Goal: Task Accomplishment & Management: Use online tool/utility

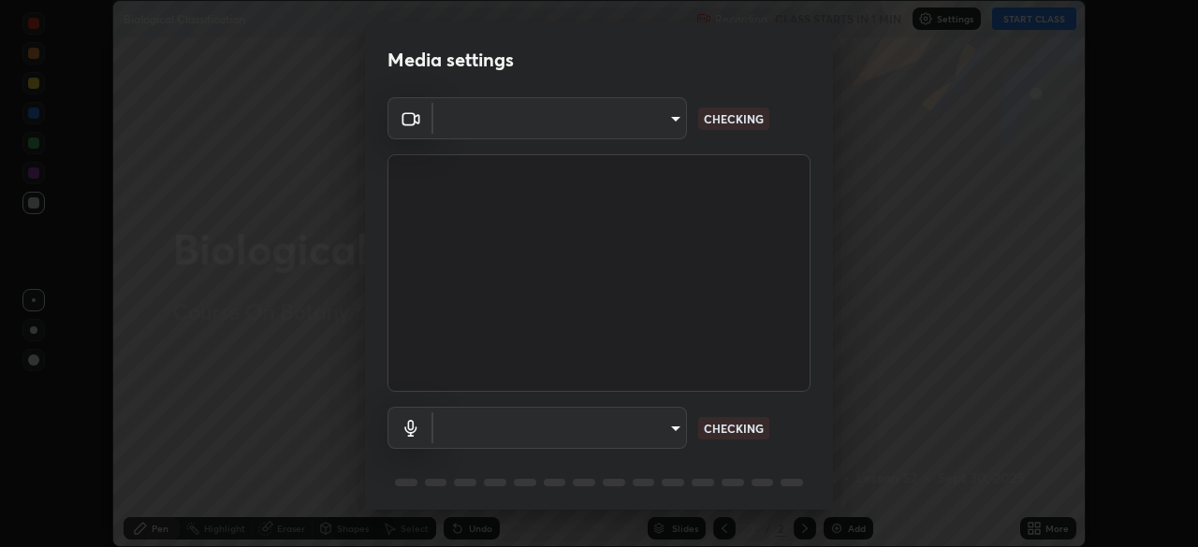
scroll to position [547, 1197]
type input "58bb2390f23c468440353df0479802826a2cf34cec2d2474d9d64101ba3878b9"
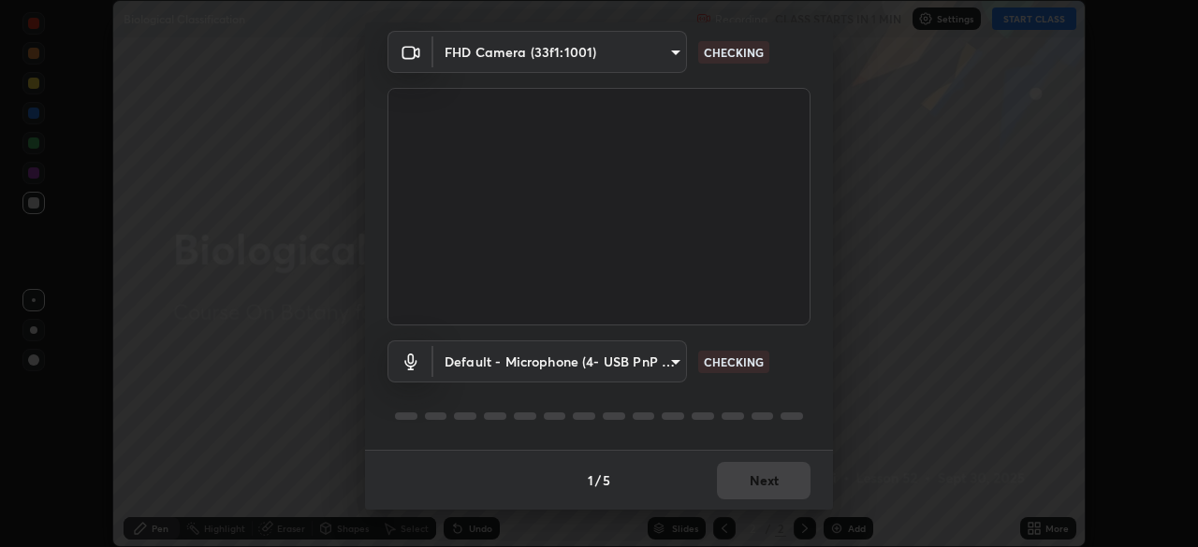
click at [649, 357] on body "Erase all Biological Classification Recording CLASS STARTS IN 1 MIN Settings ST…" at bounding box center [599, 273] width 1198 height 547
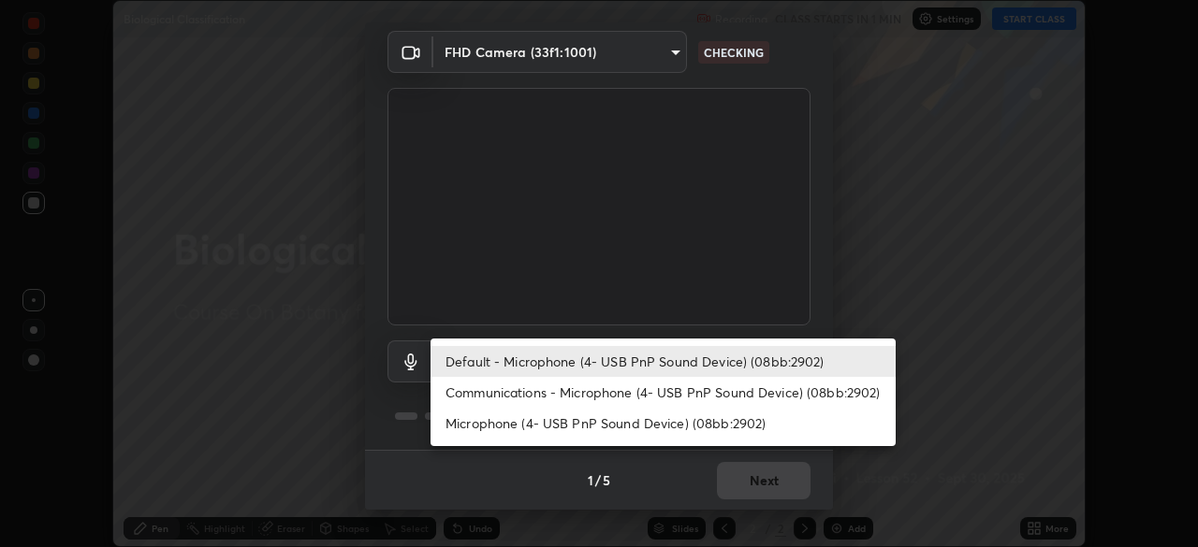
click at [622, 396] on li "Communications - Microphone (4- USB PnP Sound Device) (08bb:2902)" at bounding box center [662, 392] width 465 height 31
type input "communications"
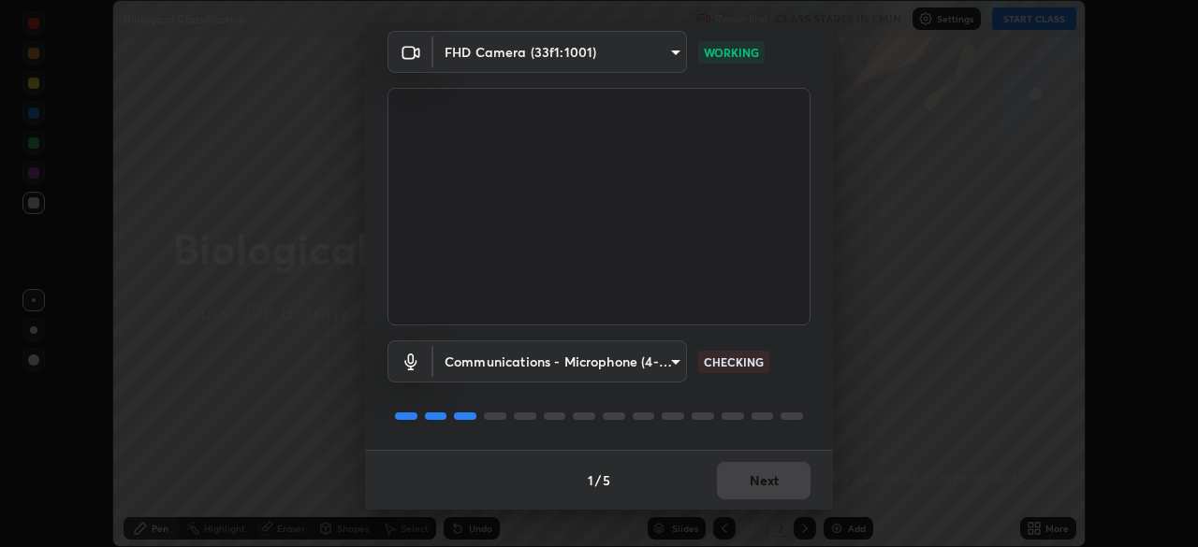
click at [752, 475] on div "1 / 5 Next" at bounding box center [599, 480] width 468 height 60
click at [756, 481] on div "1 / 5 Next" at bounding box center [599, 480] width 468 height 60
click at [762, 485] on div "1 / 5 Next" at bounding box center [599, 480] width 468 height 60
click at [744, 473] on button "Next" at bounding box center [764, 480] width 94 height 37
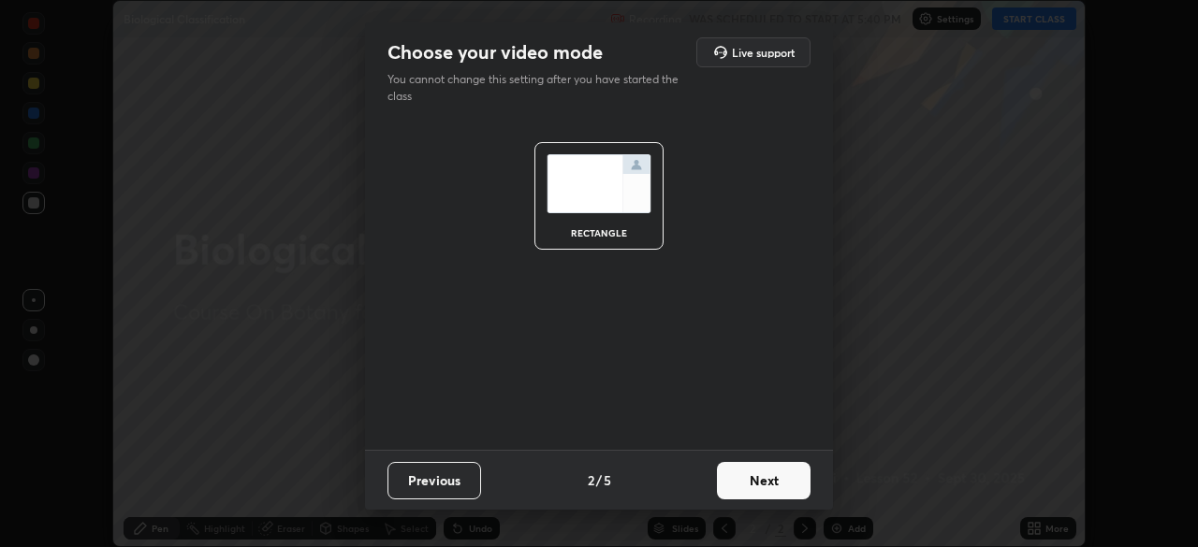
click at [759, 479] on button "Next" at bounding box center [764, 480] width 94 height 37
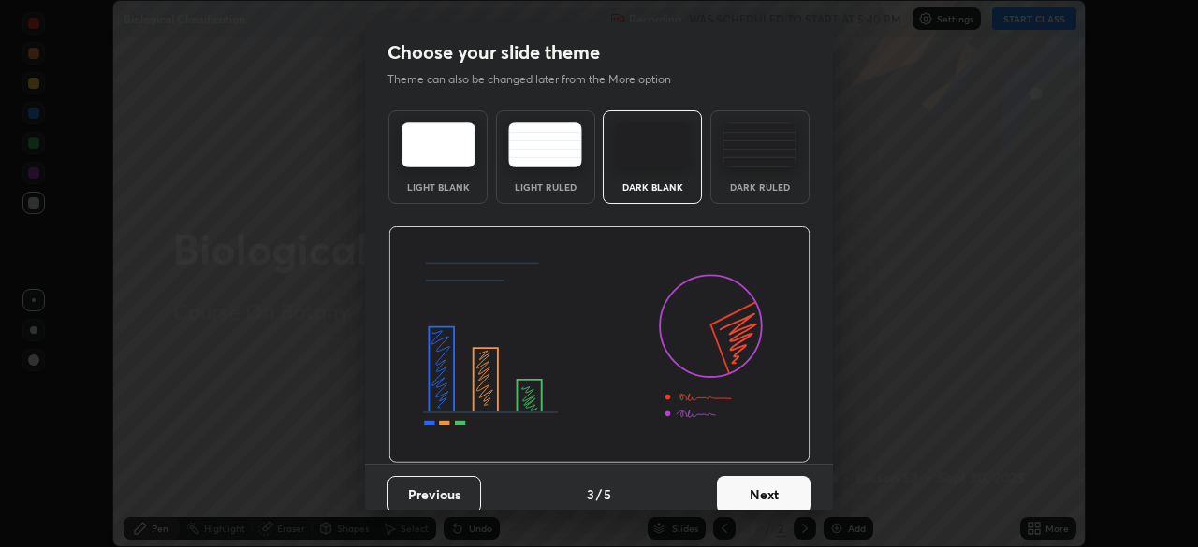
click at [774, 487] on button "Next" at bounding box center [764, 494] width 94 height 37
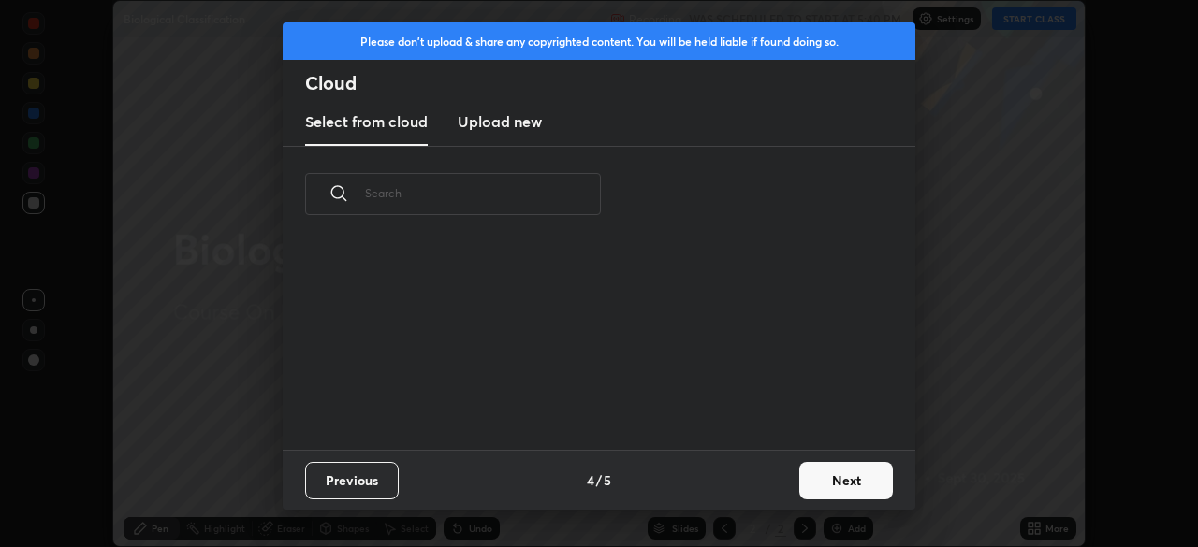
click at [816, 478] on button "Next" at bounding box center [846, 480] width 94 height 37
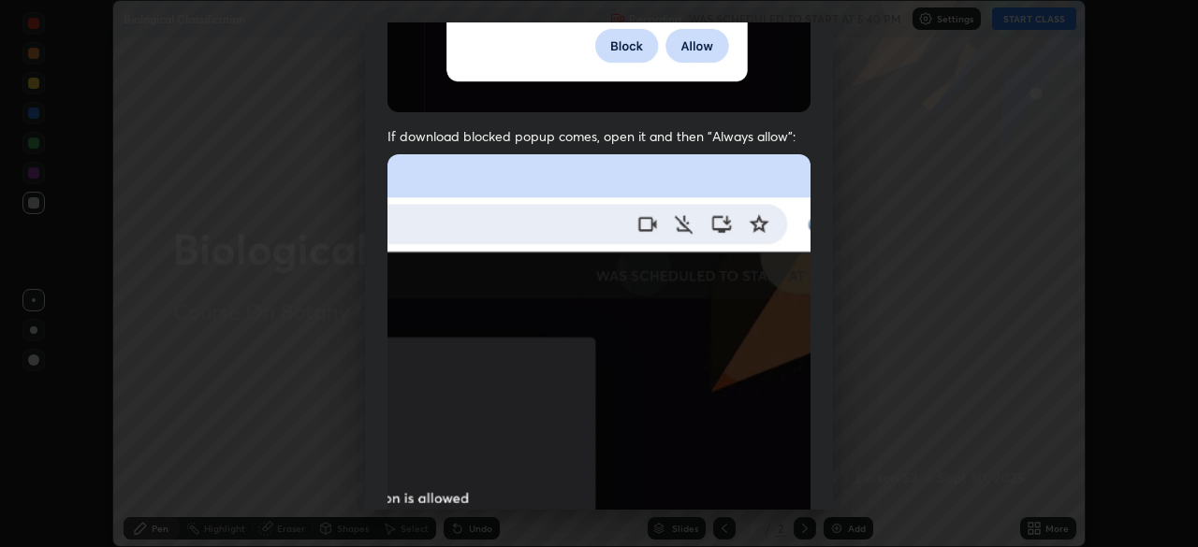
scroll to position [434, 0]
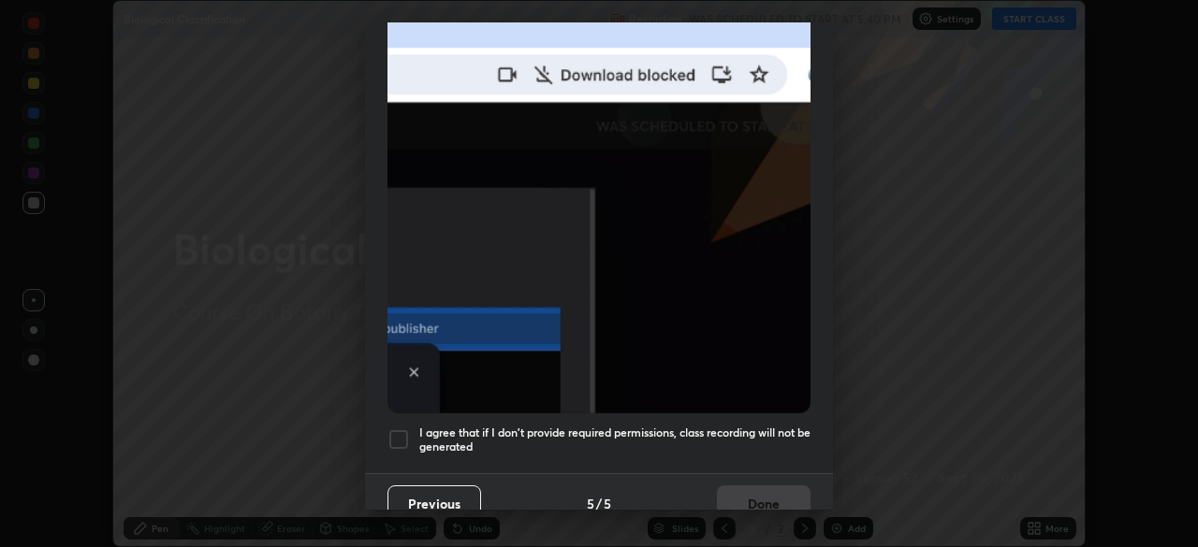
click at [402, 431] on div at bounding box center [398, 440] width 22 height 22
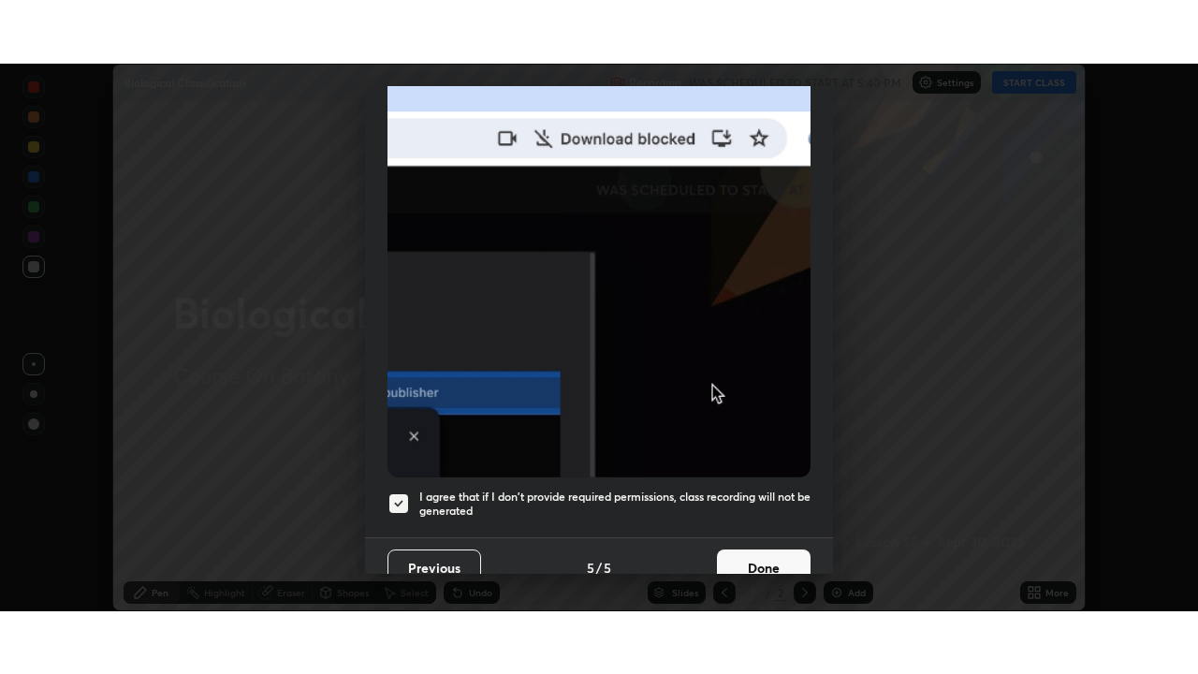
scroll to position [448, 0]
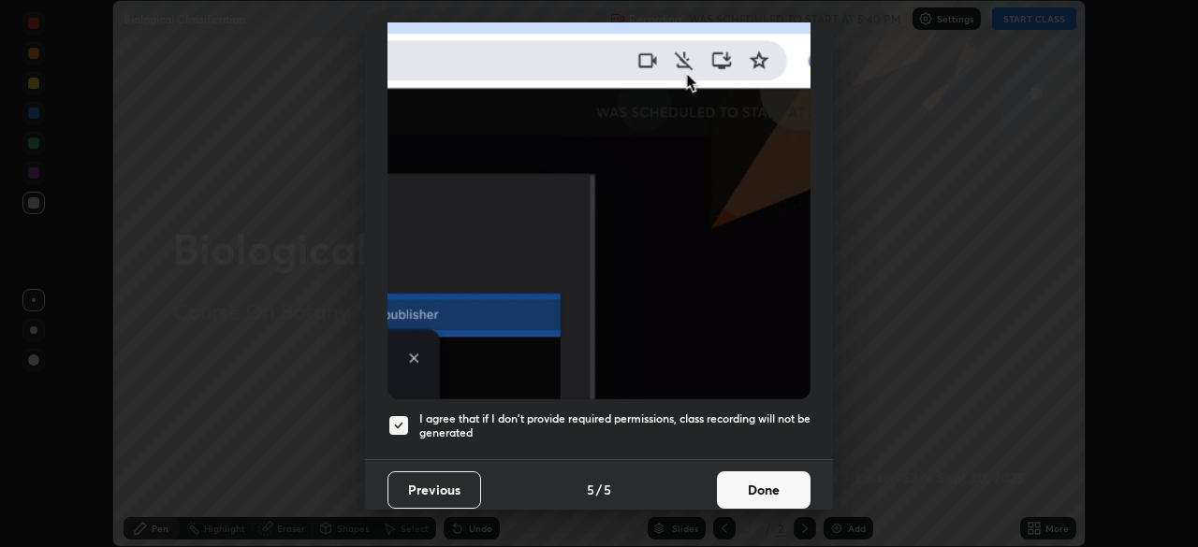
click at [739, 493] on button "Done" at bounding box center [764, 490] width 94 height 37
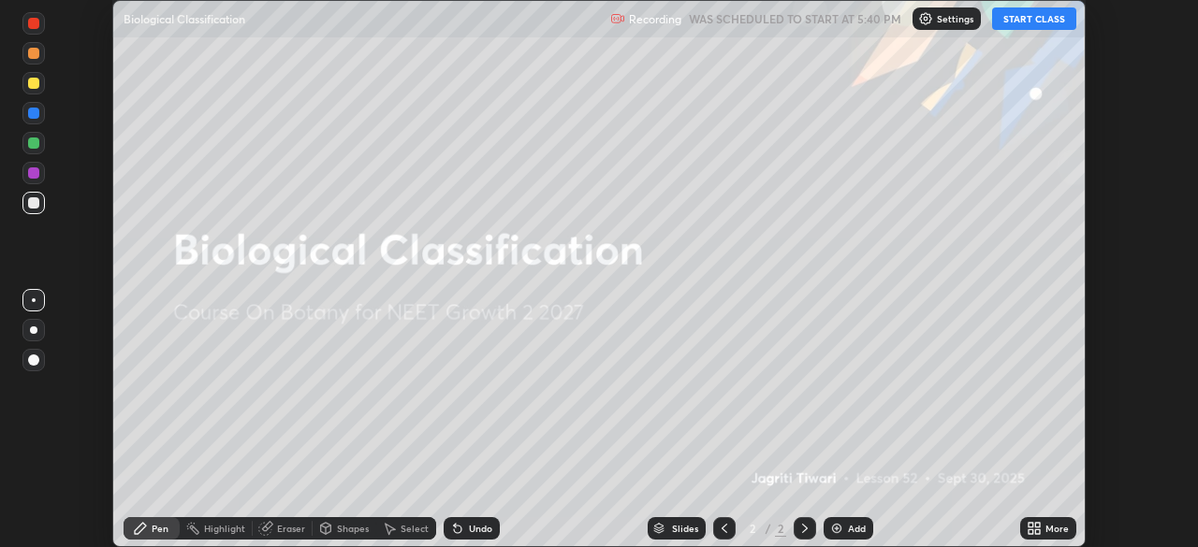
click at [1031, 20] on button "START CLASS" at bounding box center [1034, 18] width 84 height 22
click at [1040, 531] on icon at bounding box center [1037, 532] width 5 height 5
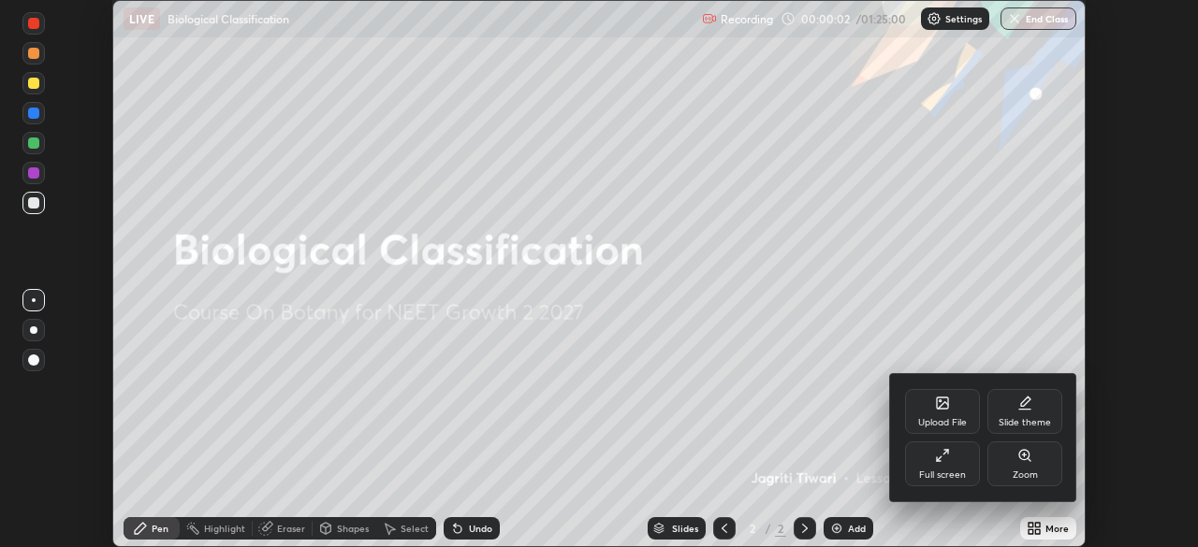
click at [960, 467] on div "Full screen" at bounding box center [942, 464] width 75 height 45
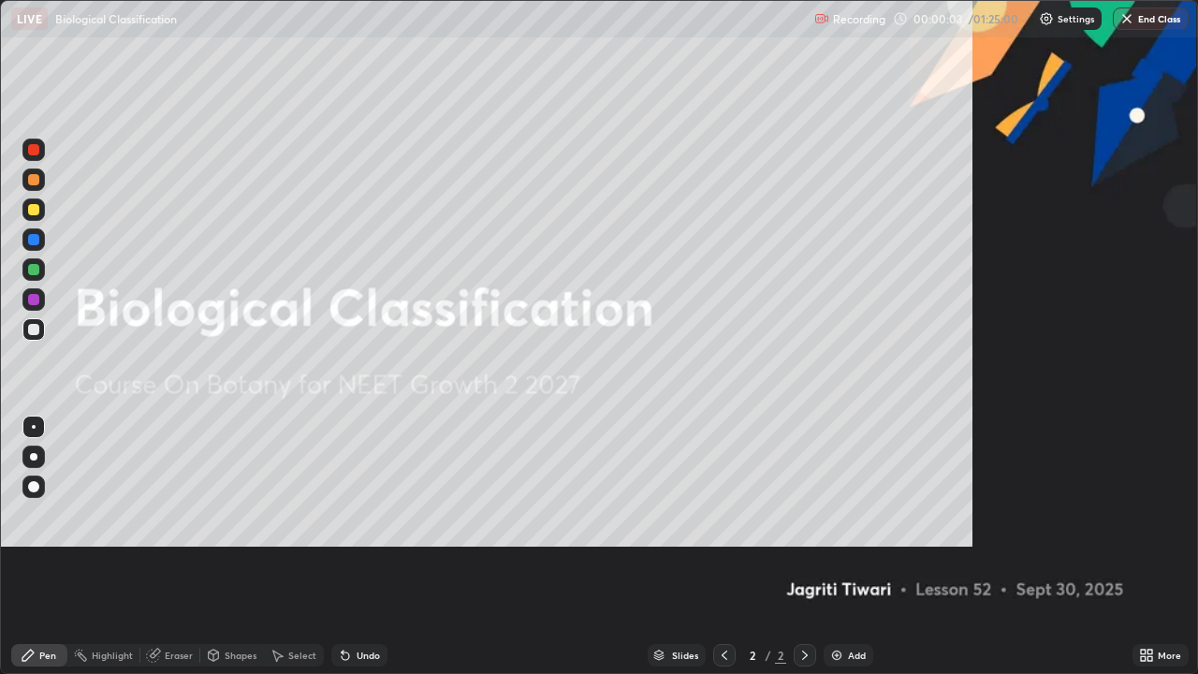
scroll to position [674, 1198]
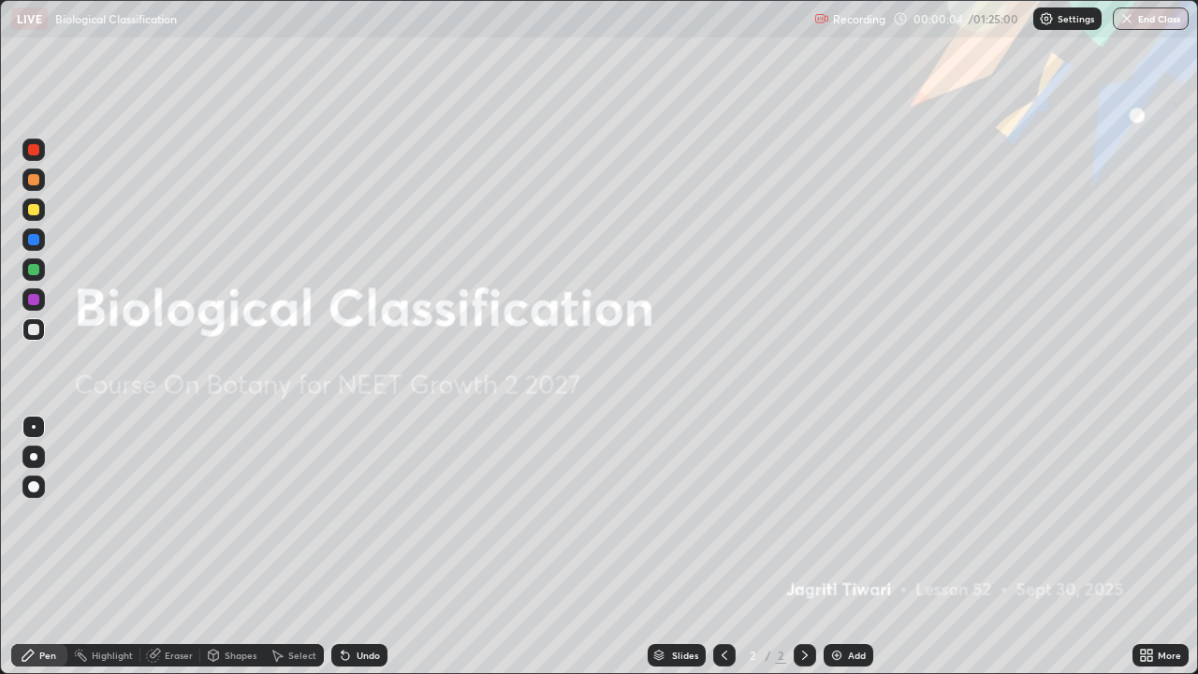
click at [846, 546] on div "Add" at bounding box center [848, 655] width 50 height 22
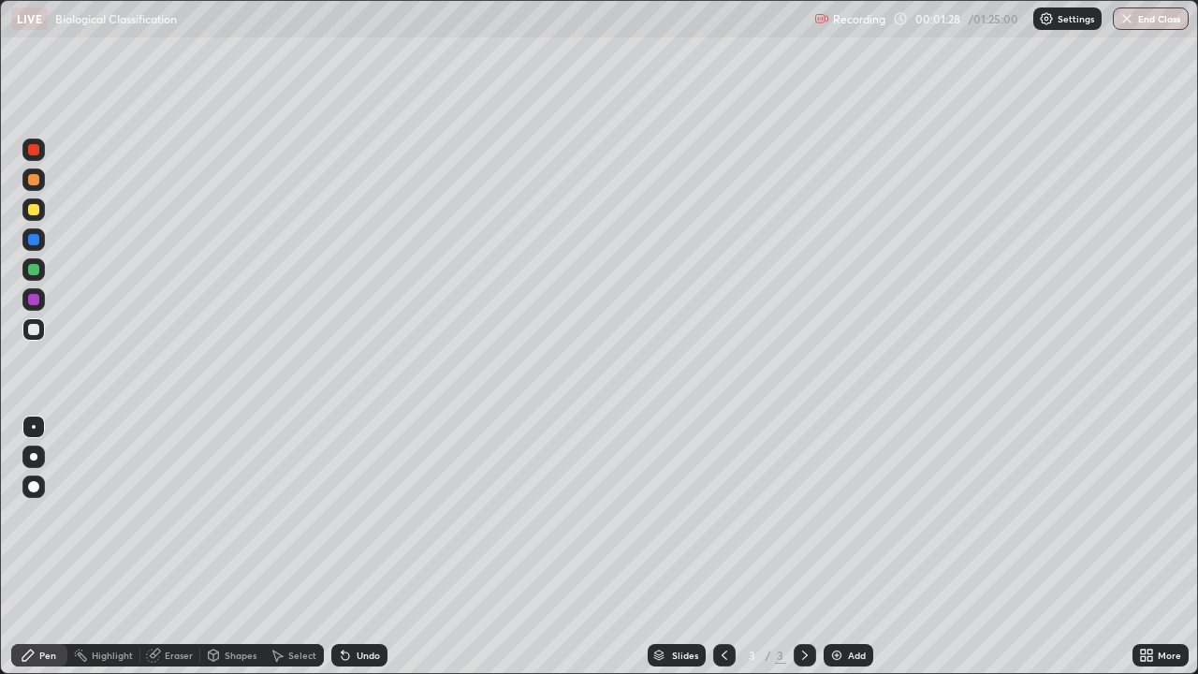
click at [36, 208] on div at bounding box center [33, 209] width 11 height 11
click at [29, 326] on div at bounding box center [33, 329] width 11 height 11
click at [35, 210] on div at bounding box center [33, 209] width 11 height 11
click at [29, 328] on div at bounding box center [33, 329] width 11 height 11
click at [31, 211] on div at bounding box center [33, 209] width 11 height 11
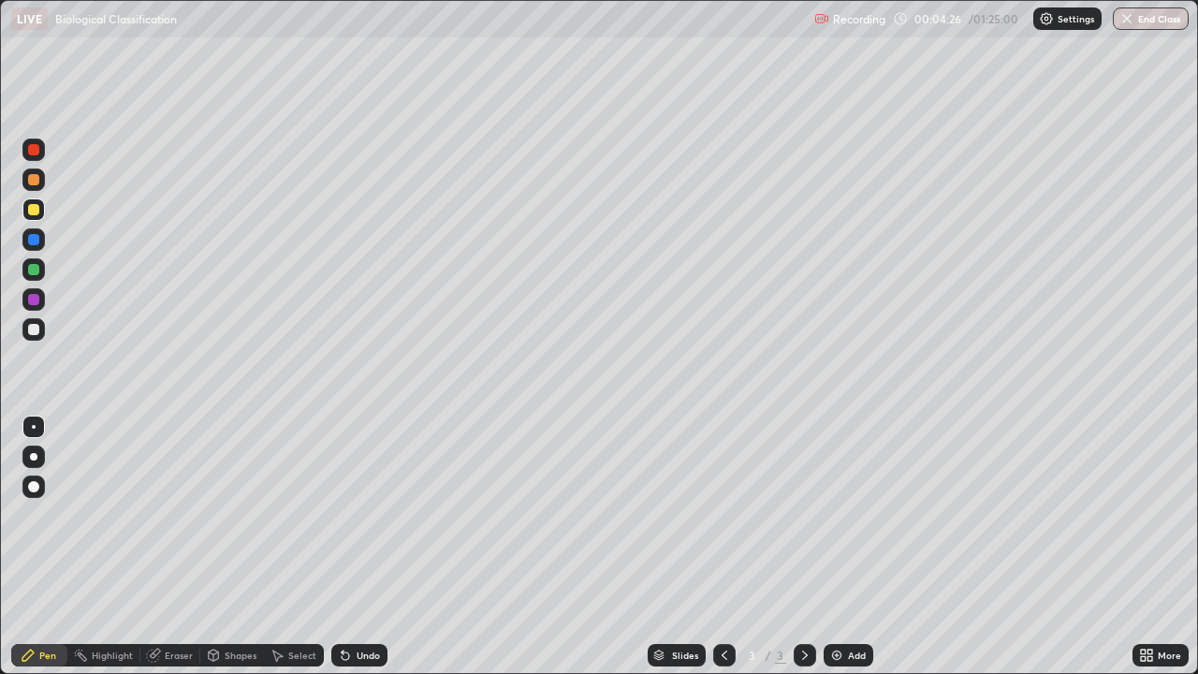
click at [25, 327] on div at bounding box center [33, 329] width 22 height 22
click at [33, 331] on div at bounding box center [33, 329] width 11 height 11
click at [34, 209] on div at bounding box center [33, 209] width 11 height 11
click at [32, 333] on div at bounding box center [33, 329] width 11 height 11
click at [31, 209] on div at bounding box center [33, 209] width 11 height 11
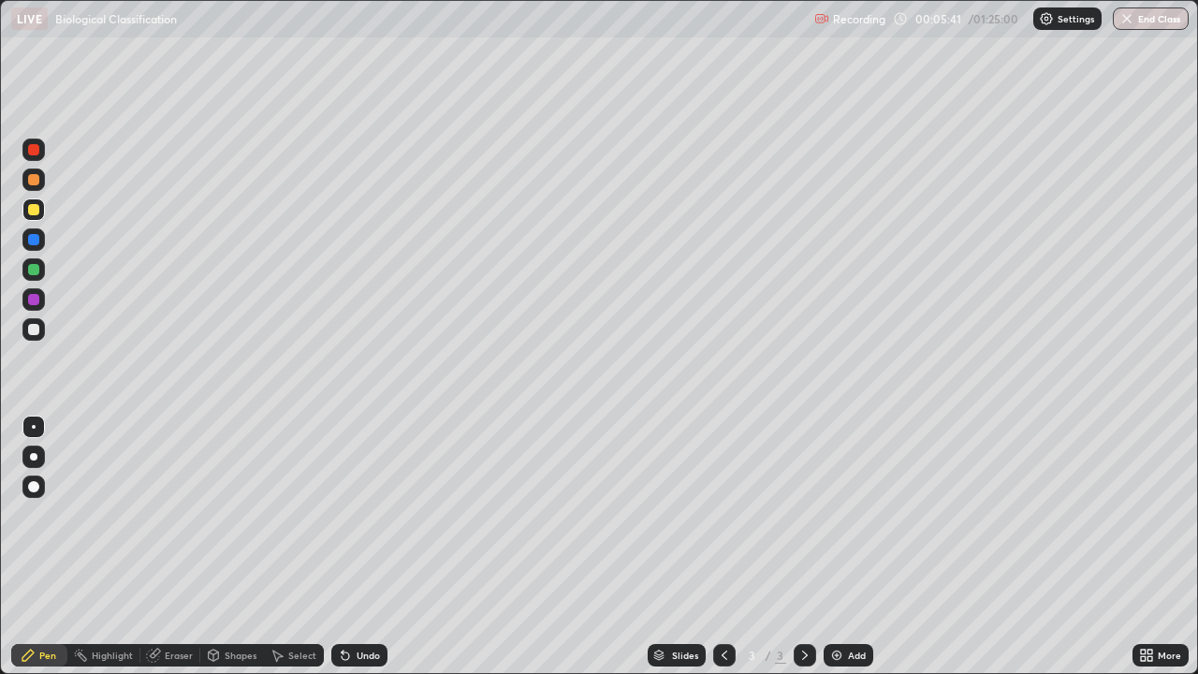
click at [29, 328] on div at bounding box center [33, 329] width 11 height 11
click at [837, 546] on img at bounding box center [836, 655] width 15 height 15
click at [33, 216] on div at bounding box center [33, 209] width 22 height 22
click at [33, 331] on div at bounding box center [33, 329] width 11 height 11
click at [29, 205] on div at bounding box center [33, 209] width 11 height 11
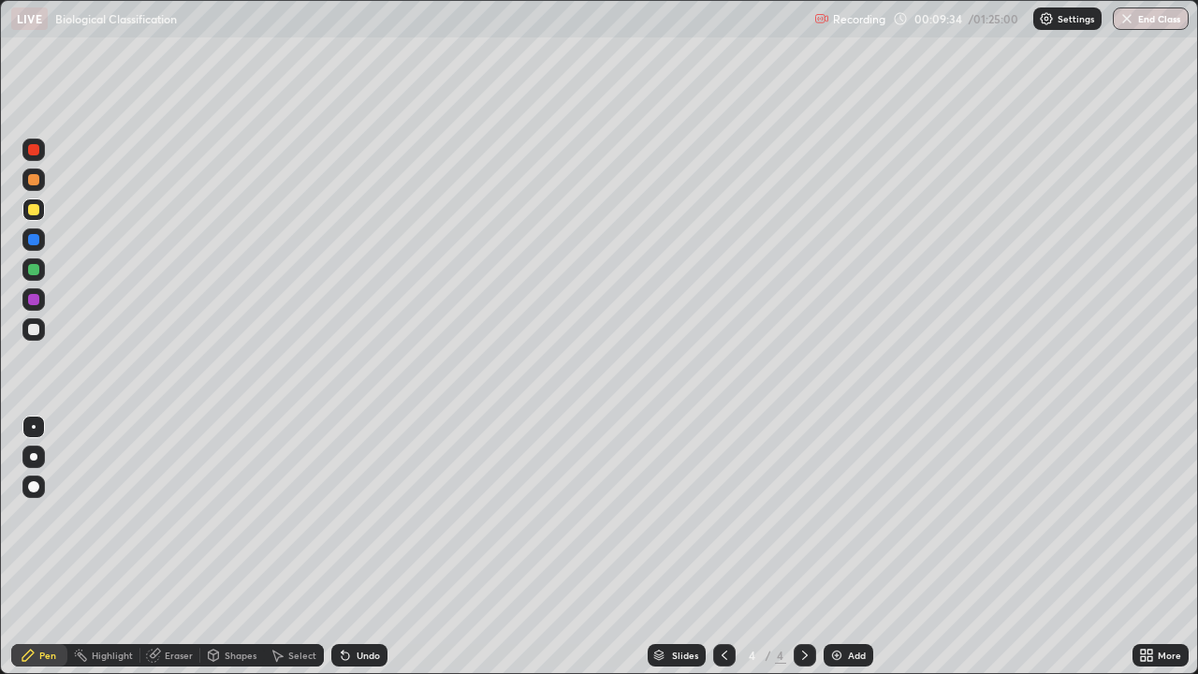
click at [23, 326] on div at bounding box center [33, 329] width 22 height 22
click at [33, 212] on div at bounding box center [33, 209] width 11 height 11
click at [839, 546] on img at bounding box center [836, 655] width 15 height 15
click at [40, 328] on div at bounding box center [33, 329] width 22 height 22
click at [160, 546] on div "Eraser" at bounding box center [170, 655] width 60 height 22
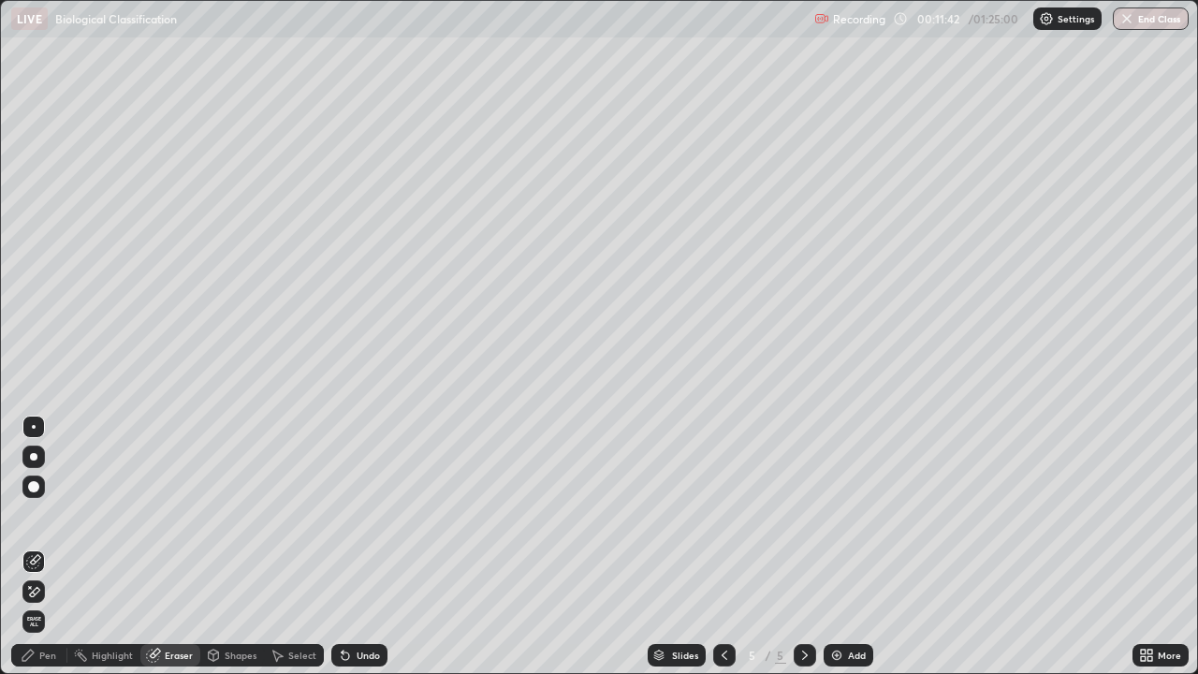
click at [44, 546] on div "Pen" at bounding box center [47, 654] width 17 height 9
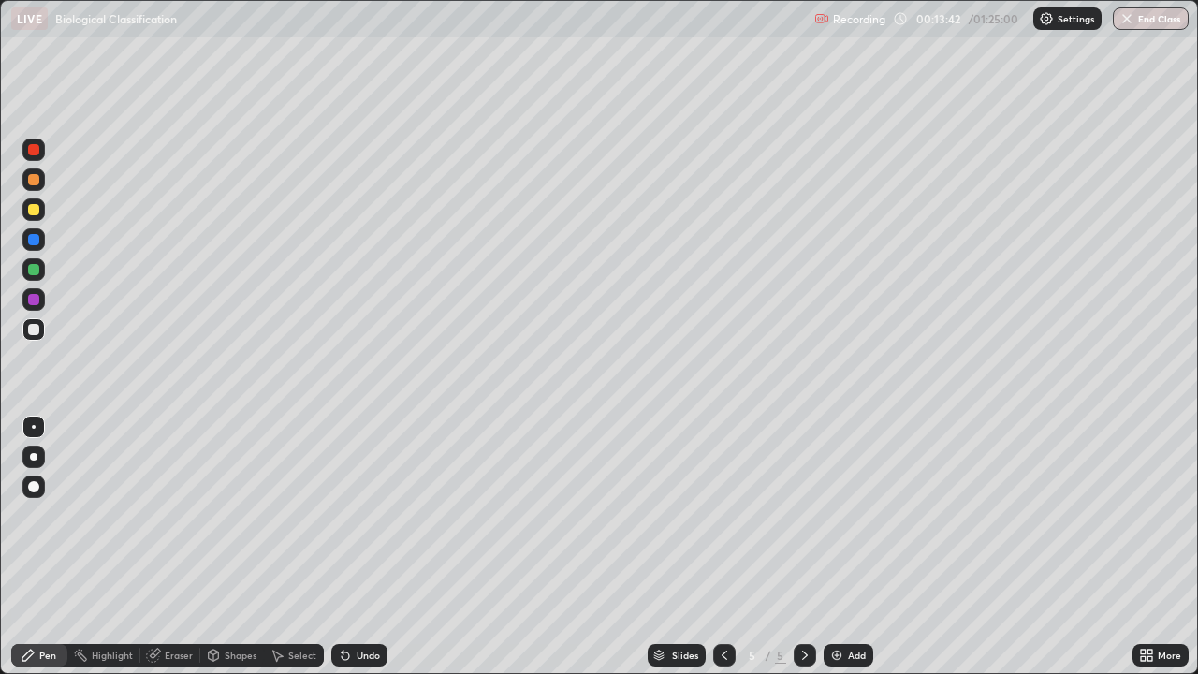
click at [30, 209] on div at bounding box center [33, 209] width 11 height 11
click at [30, 330] on div at bounding box center [33, 329] width 11 height 11
click at [34, 330] on div at bounding box center [33, 329] width 11 height 11
click at [36, 212] on div at bounding box center [33, 209] width 11 height 11
click at [31, 213] on div at bounding box center [33, 209] width 11 height 11
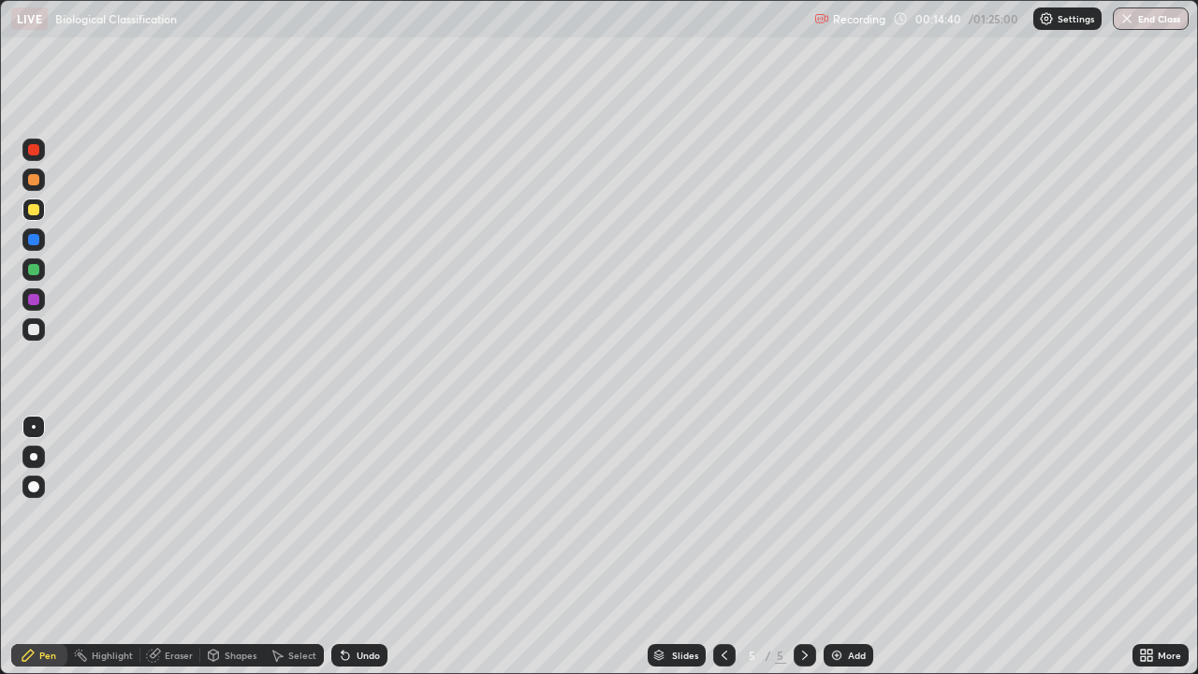
click at [34, 330] on div at bounding box center [33, 329] width 11 height 11
click at [34, 333] on div at bounding box center [33, 329] width 11 height 11
click at [850, 546] on div "Add" at bounding box center [857, 654] width 18 height 9
click at [33, 204] on div at bounding box center [33, 209] width 11 height 11
click at [36, 333] on div at bounding box center [33, 329] width 11 height 11
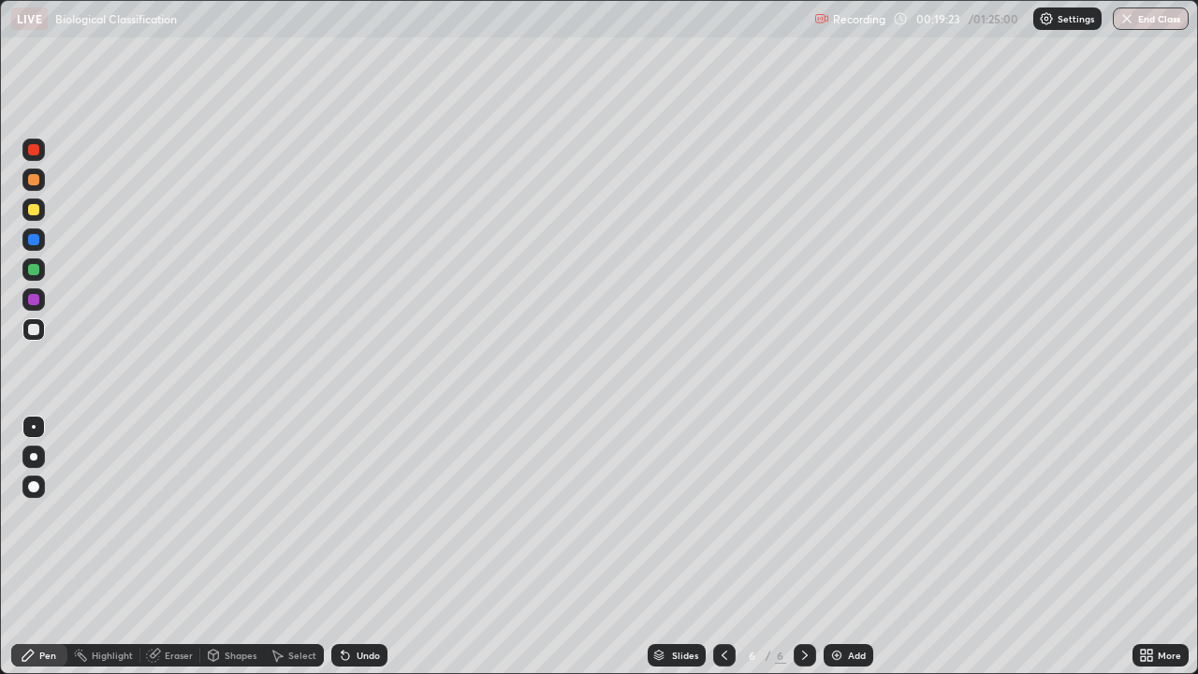
click at [32, 209] on div at bounding box center [33, 209] width 11 height 11
click at [32, 331] on div at bounding box center [33, 329] width 11 height 11
click at [36, 272] on div at bounding box center [33, 269] width 11 height 11
click at [35, 330] on div at bounding box center [33, 329] width 11 height 11
click at [31, 211] on div at bounding box center [33, 209] width 11 height 11
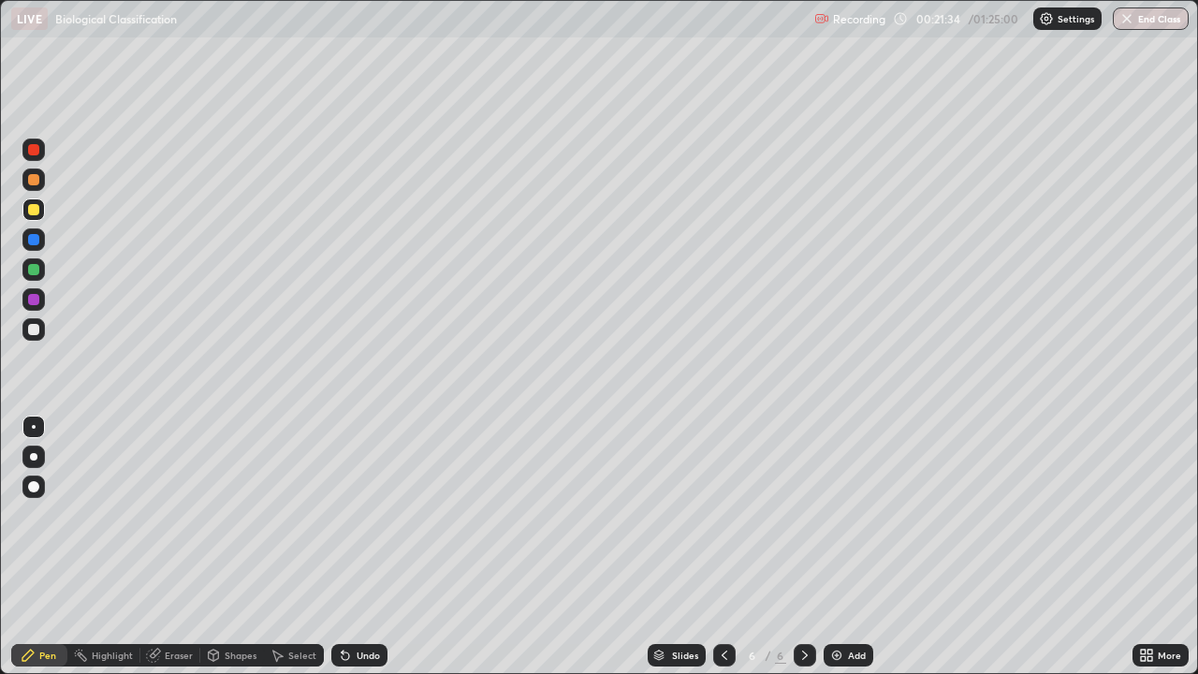
click at [36, 298] on div at bounding box center [33, 299] width 11 height 11
click at [367, 546] on div "Undo" at bounding box center [359, 655] width 56 height 22
click at [858, 546] on div "Add" at bounding box center [857, 654] width 18 height 9
click at [35, 209] on div at bounding box center [33, 209] width 11 height 11
click at [29, 328] on div at bounding box center [33, 329] width 11 height 11
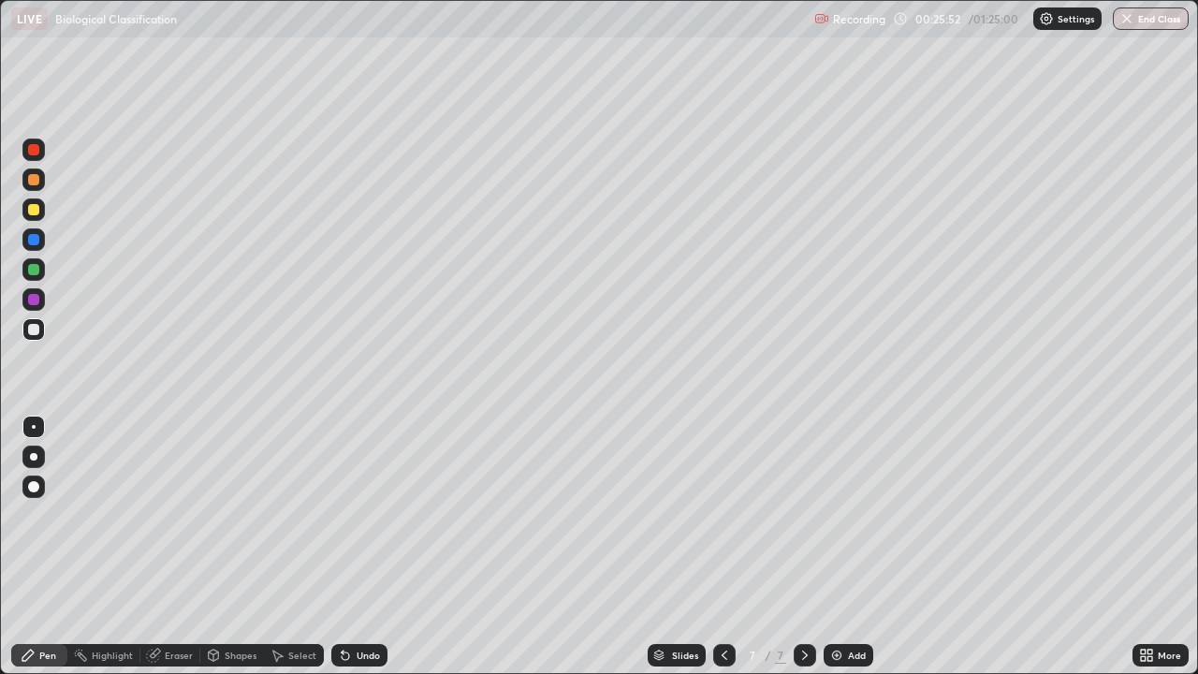
click at [33, 268] on div at bounding box center [33, 269] width 11 height 11
click at [31, 211] on div at bounding box center [33, 209] width 11 height 11
click at [31, 331] on div at bounding box center [33, 329] width 11 height 11
click at [33, 211] on div at bounding box center [33, 209] width 11 height 11
click at [33, 329] on div at bounding box center [33, 329] width 11 height 11
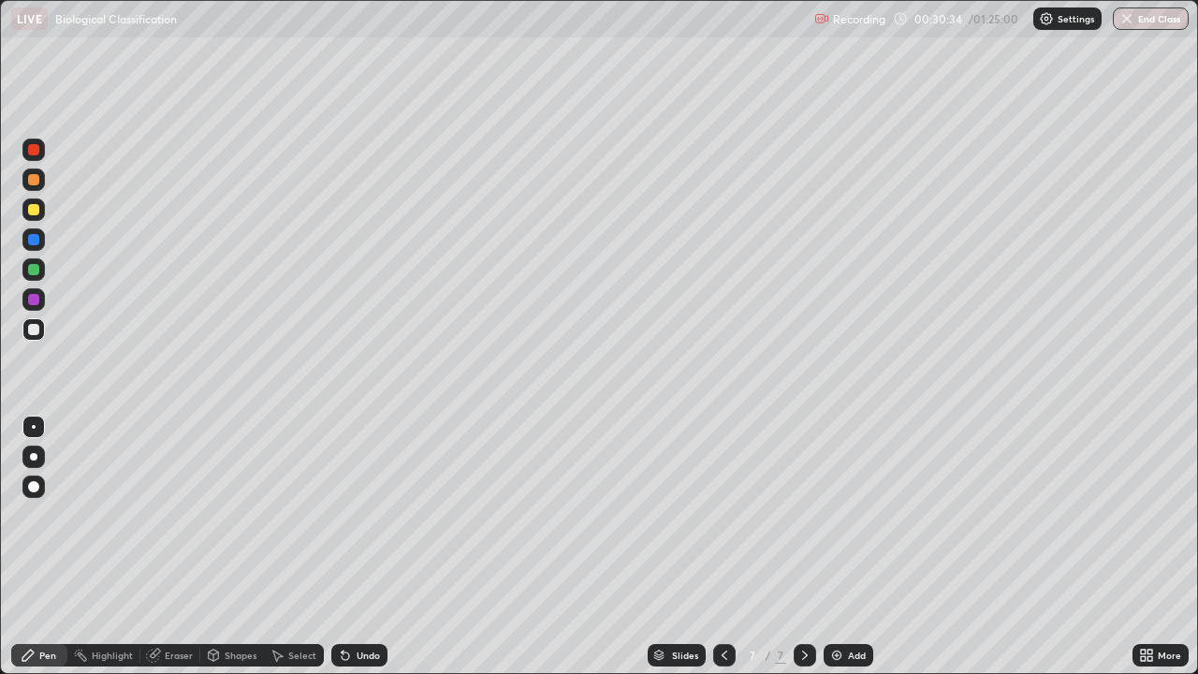
click at [549, 546] on div "Slides 7 / 7 Add" at bounding box center [759, 654] width 745 height 37
click at [36, 209] on div at bounding box center [33, 209] width 11 height 11
click at [38, 331] on div at bounding box center [33, 329] width 11 height 11
click at [36, 212] on div at bounding box center [33, 209] width 11 height 11
click at [31, 336] on div at bounding box center [33, 329] width 22 height 22
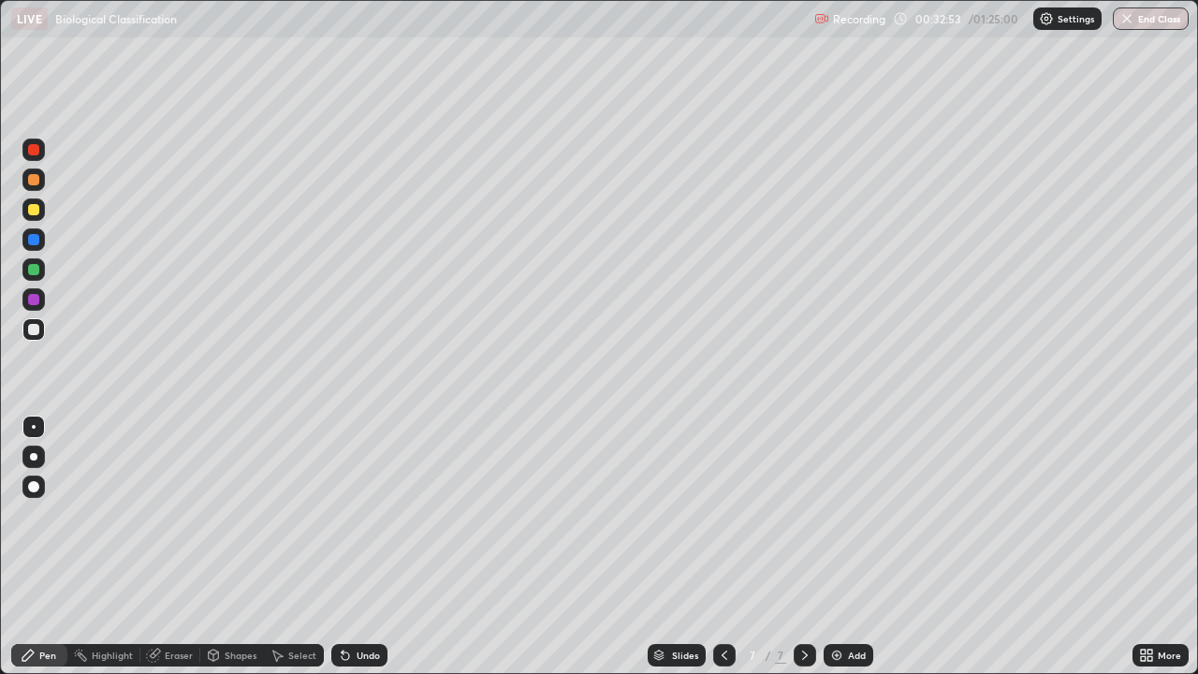
click at [36, 212] on div at bounding box center [33, 209] width 11 height 11
click at [838, 546] on img at bounding box center [836, 655] width 15 height 15
click at [36, 333] on div at bounding box center [33, 329] width 11 height 11
click at [354, 546] on div "Undo" at bounding box center [359, 655] width 56 height 22
click at [353, 546] on div "Undo" at bounding box center [359, 655] width 56 height 22
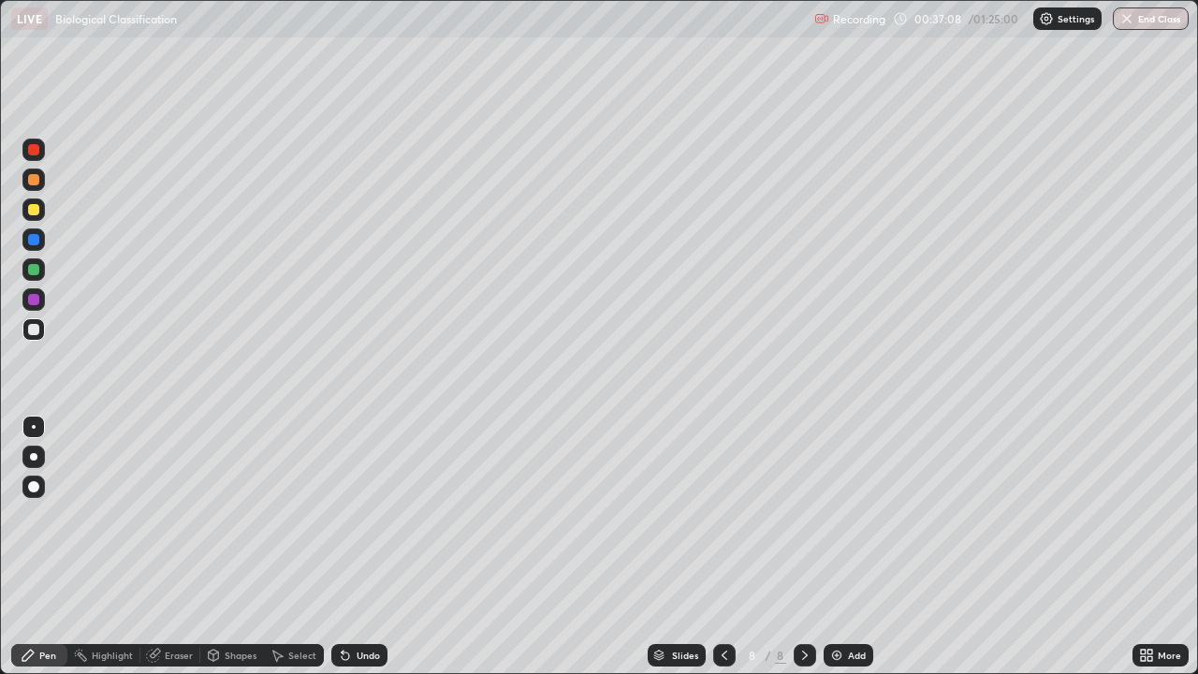
click at [357, 546] on div "Undo" at bounding box center [368, 654] width 23 height 9
click at [356, 546] on div "Undo" at bounding box center [359, 655] width 56 height 22
click at [847, 546] on div "Add" at bounding box center [848, 655] width 50 height 22
click at [33, 212] on div at bounding box center [33, 209] width 11 height 11
click at [32, 329] on div at bounding box center [33, 329] width 11 height 11
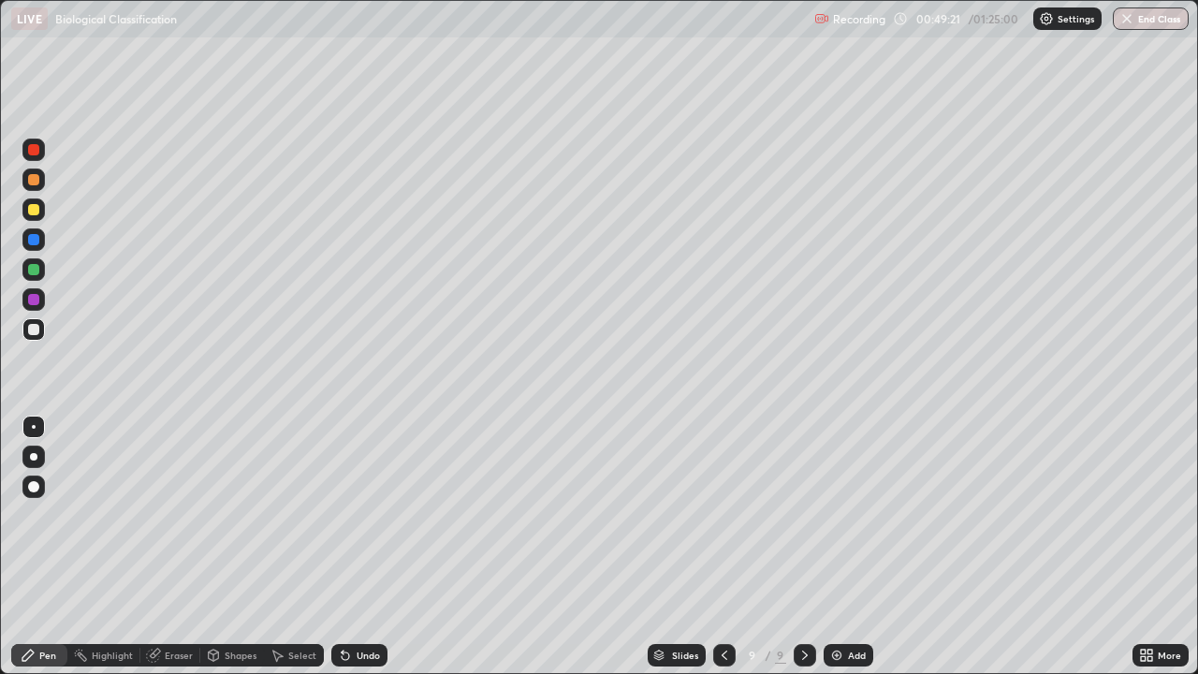
click at [845, 546] on div "Add" at bounding box center [848, 655] width 50 height 22
click at [31, 210] on div at bounding box center [33, 209] width 11 height 11
click at [35, 297] on div at bounding box center [33, 299] width 11 height 11
click at [34, 328] on div at bounding box center [33, 329] width 11 height 11
click at [365, 546] on div "Undo" at bounding box center [368, 654] width 23 height 9
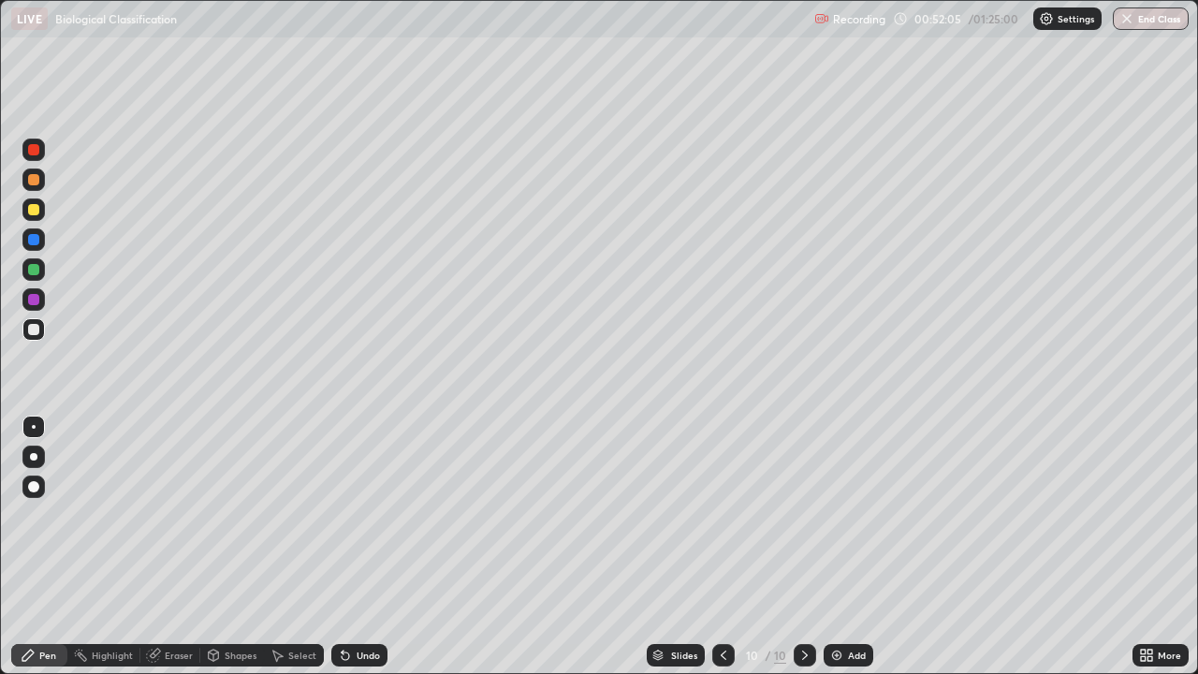
click at [364, 546] on div "Undo" at bounding box center [359, 655] width 56 height 22
click at [360, 546] on div "Undo" at bounding box center [368, 654] width 23 height 9
click at [364, 546] on div "Undo" at bounding box center [368, 654] width 23 height 9
click at [371, 546] on div "Undo" at bounding box center [368, 654] width 23 height 9
click at [367, 546] on div "Undo" at bounding box center [368, 654] width 23 height 9
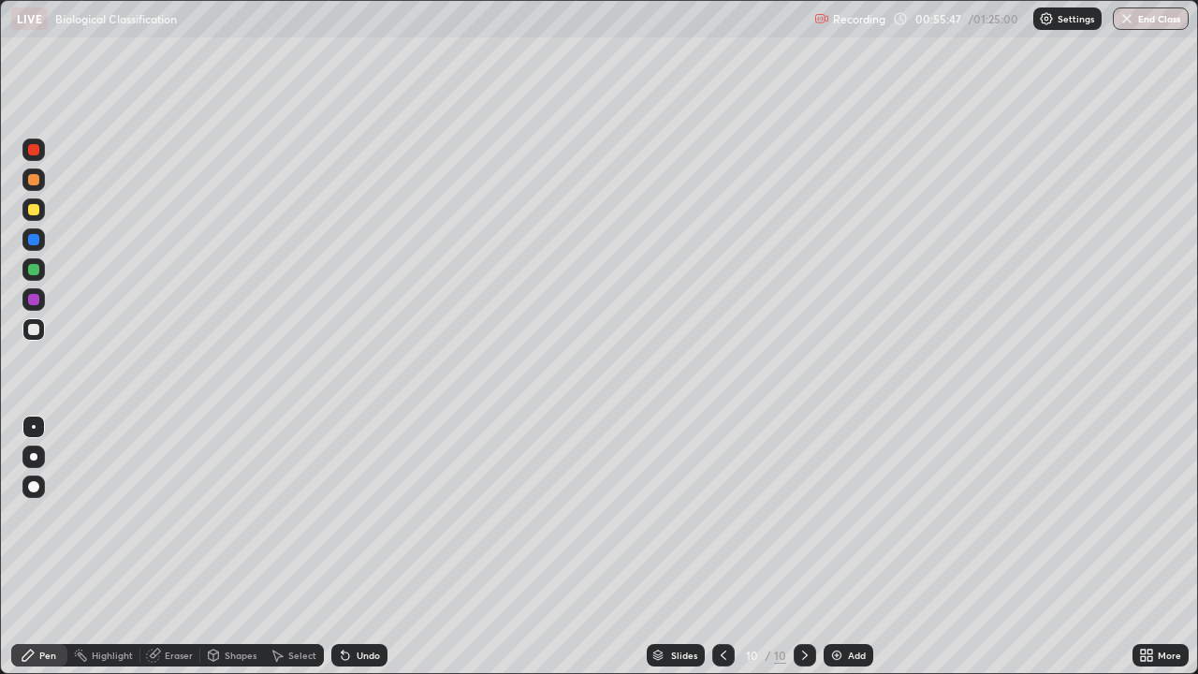
click at [850, 546] on div "Add" at bounding box center [857, 654] width 18 height 9
click at [38, 207] on div at bounding box center [33, 209] width 11 height 11
click at [35, 332] on div at bounding box center [33, 329] width 11 height 11
click at [26, 215] on div at bounding box center [33, 209] width 22 height 22
click at [31, 329] on div at bounding box center [33, 329] width 11 height 11
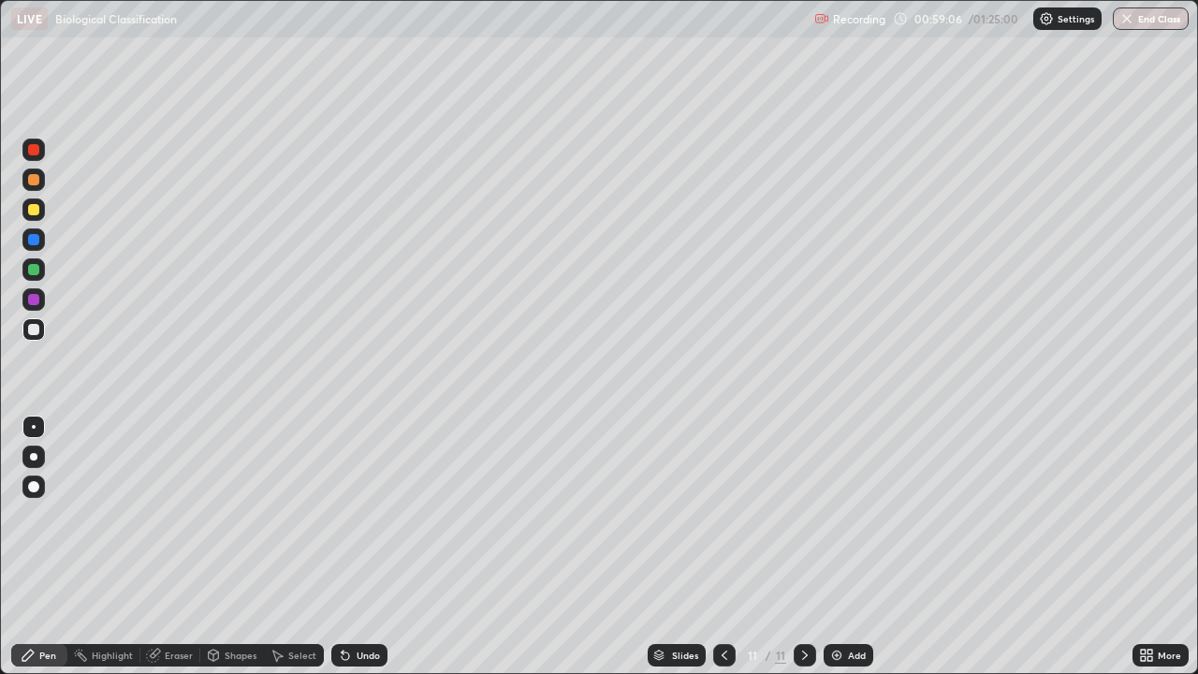
click at [33, 211] on div at bounding box center [33, 209] width 11 height 11
click at [33, 328] on div at bounding box center [33, 329] width 11 height 11
click at [360, 546] on div "Undo" at bounding box center [368, 654] width 23 height 9
click at [35, 211] on div at bounding box center [33, 209] width 11 height 11
click at [35, 331] on div at bounding box center [33, 329] width 11 height 11
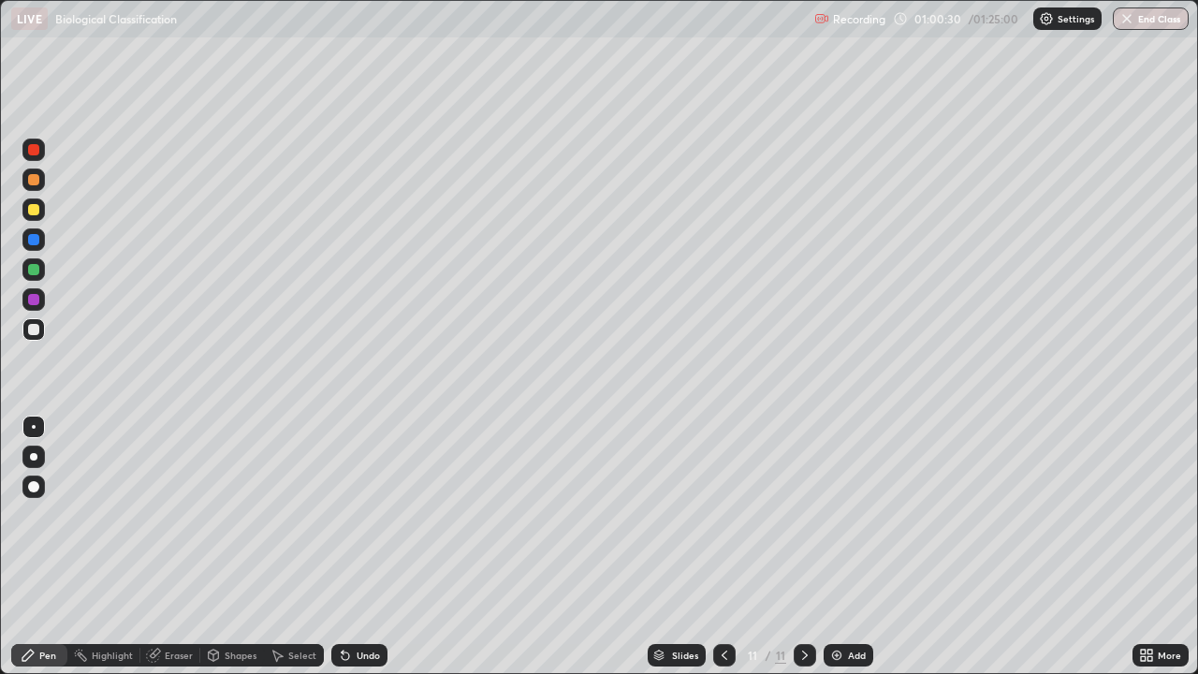
click at [31, 213] on div at bounding box center [33, 209] width 11 height 11
click at [371, 546] on div "Undo" at bounding box center [368, 654] width 23 height 9
click at [40, 322] on div at bounding box center [33, 329] width 22 height 22
click at [844, 546] on div "Add" at bounding box center [848, 655] width 50 height 22
click at [33, 208] on div at bounding box center [33, 209] width 11 height 11
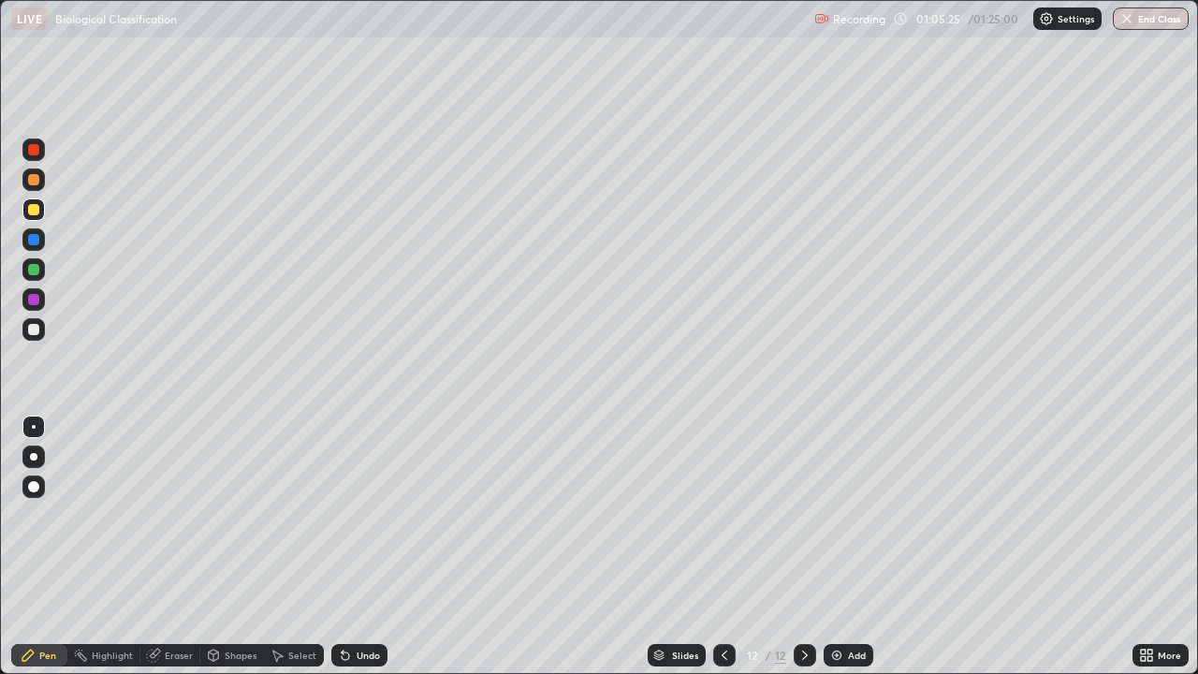
click at [30, 325] on div at bounding box center [33, 329] width 11 height 11
click at [38, 214] on div at bounding box center [33, 209] width 22 height 22
click at [28, 329] on div at bounding box center [33, 329] width 11 height 11
click at [32, 211] on div at bounding box center [33, 209] width 11 height 11
click at [342, 546] on icon at bounding box center [343, 651] width 2 height 2
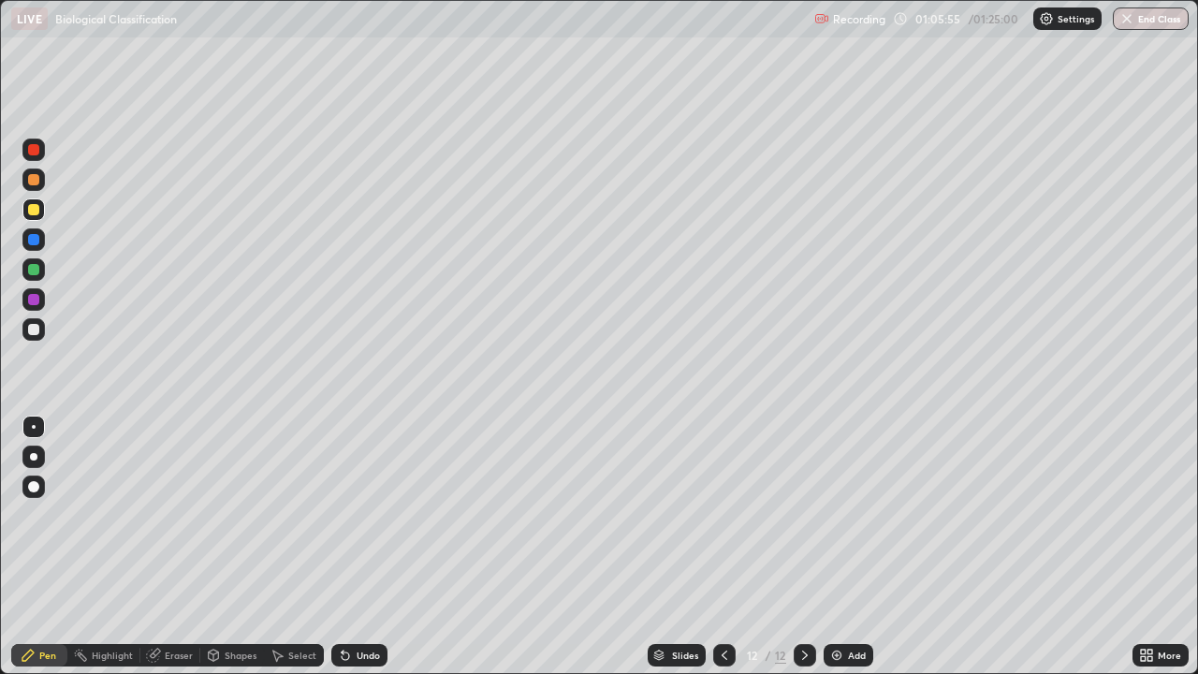
click at [36, 328] on div at bounding box center [33, 329] width 11 height 11
click at [34, 209] on div at bounding box center [33, 209] width 11 height 11
click at [34, 329] on div at bounding box center [33, 329] width 11 height 11
click at [37, 214] on div at bounding box center [33, 209] width 11 height 11
click at [36, 329] on div at bounding box center [33, 329] width 11 height 11
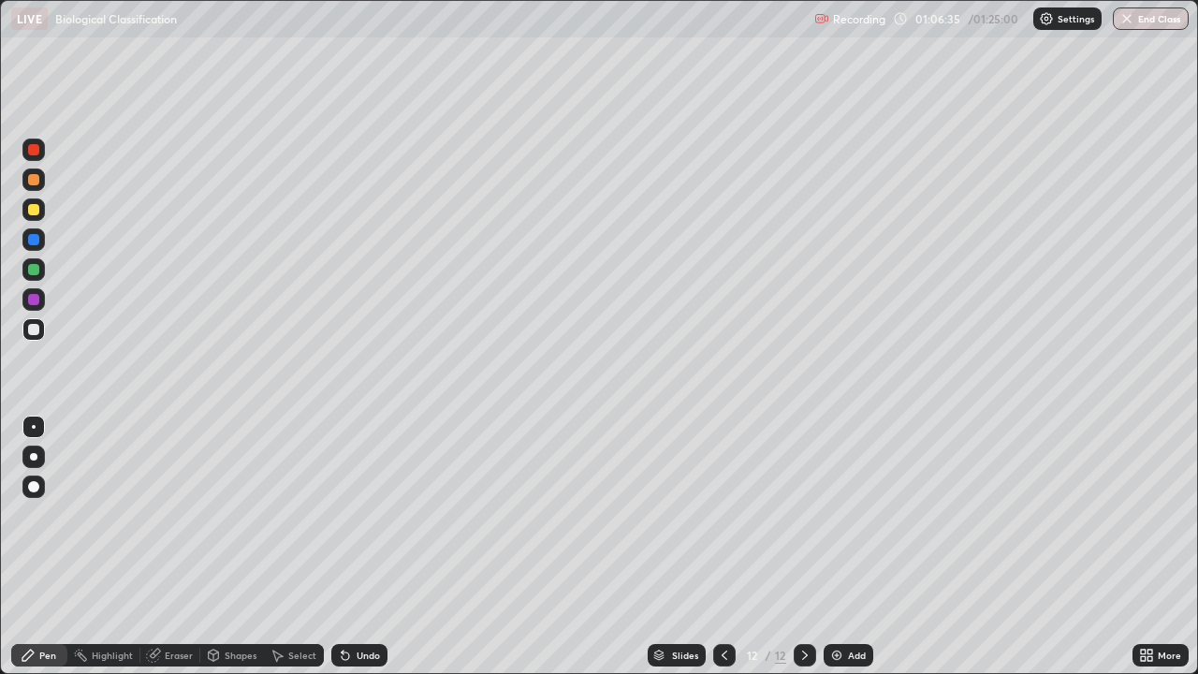
click at [33, 212] on div at bounding box center [33, 209] width 11 height 11
click at [33, 332] on div at bounding box center [33, 329] width 11 height 11
click at [36, 330] on div at bounding box center [33, 329] width 11 height 11
click at [36, 211] on div at bounding box center [33, 209] width 11 height 11
click at [36, 328] on div at bounding box center [33, 329] width 11 height 11
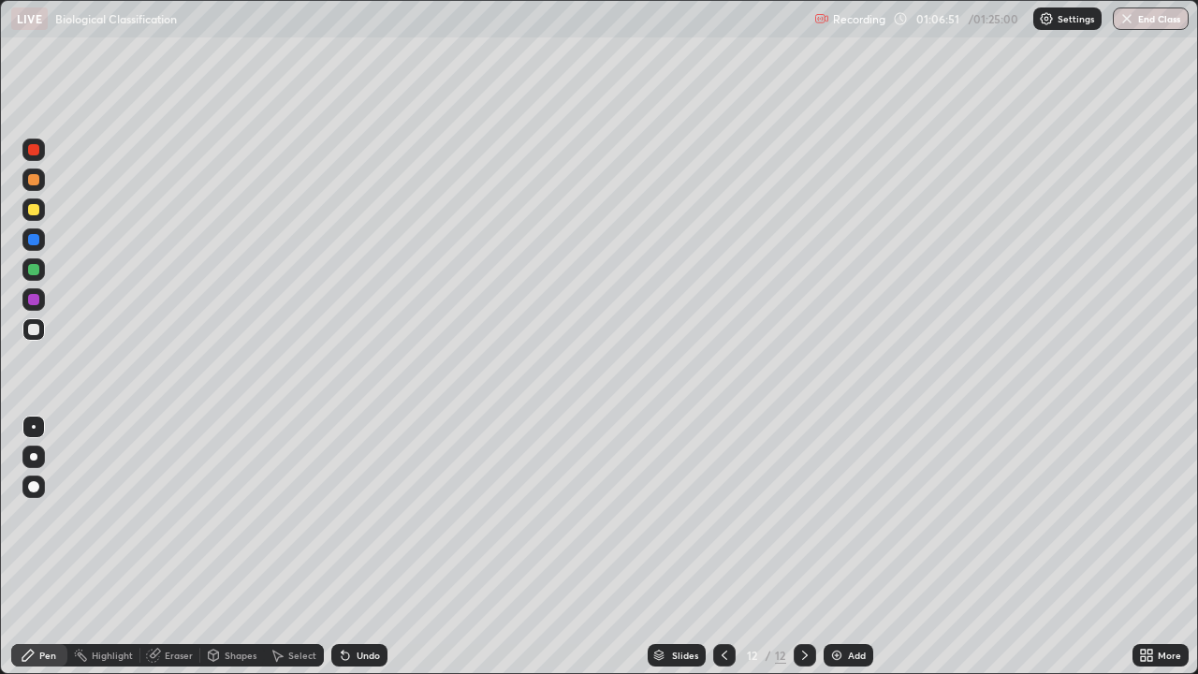
click at [36, 210] on div at bounding box center [33, 209] width 11 height 11
click at [37, 328] on div at bounding box center [33, 329] width 11 height 11
click at [36, 270] on div at bounding box center [33, 269] width 11 height 11
click at [36, 330] on div at bounding box center [33, 329] width 11 height 11
click at [357, 546] on div "Undo" at bounding box center [368, 654] width 23 height 9
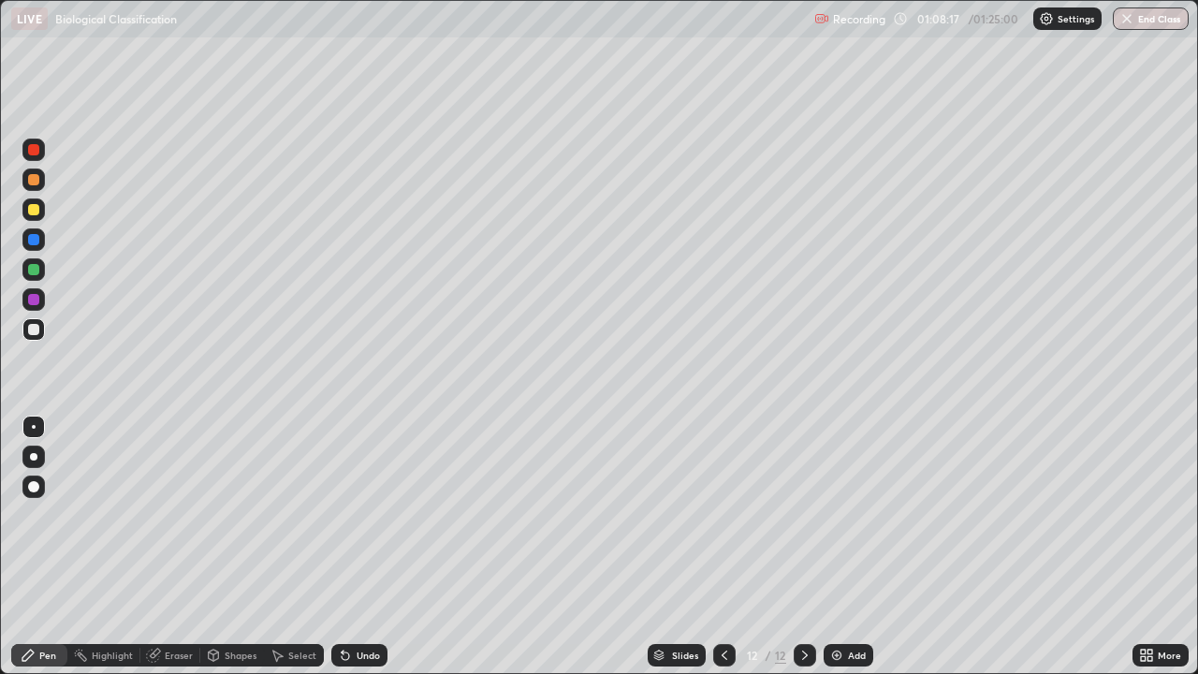
click at [34, 328] on div at bounding box center [33, 329] width 11 height 11
click at [28, 210] on div at bounding box center [33, 209] width 11 height 11
click at [288, 546] on div "Select" at bounding box center [302, 654] width 28 height 9
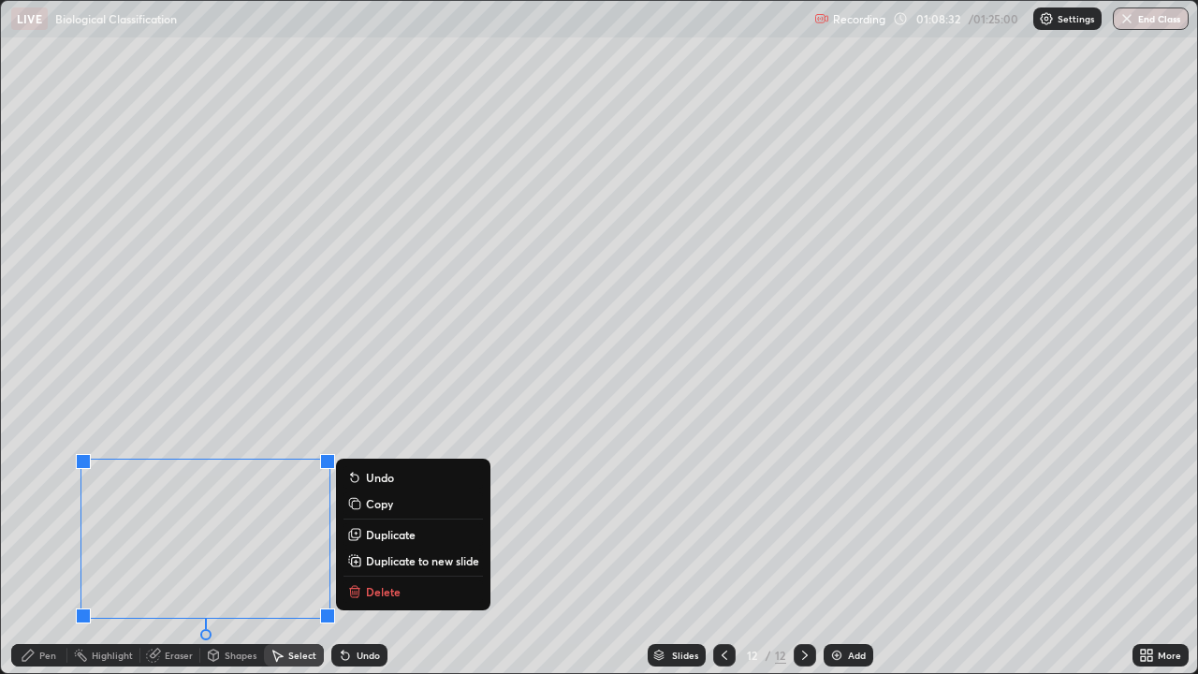
click at [386, 535] on p "Duplicate" at bounding box center [391, 534] width 50 height 15
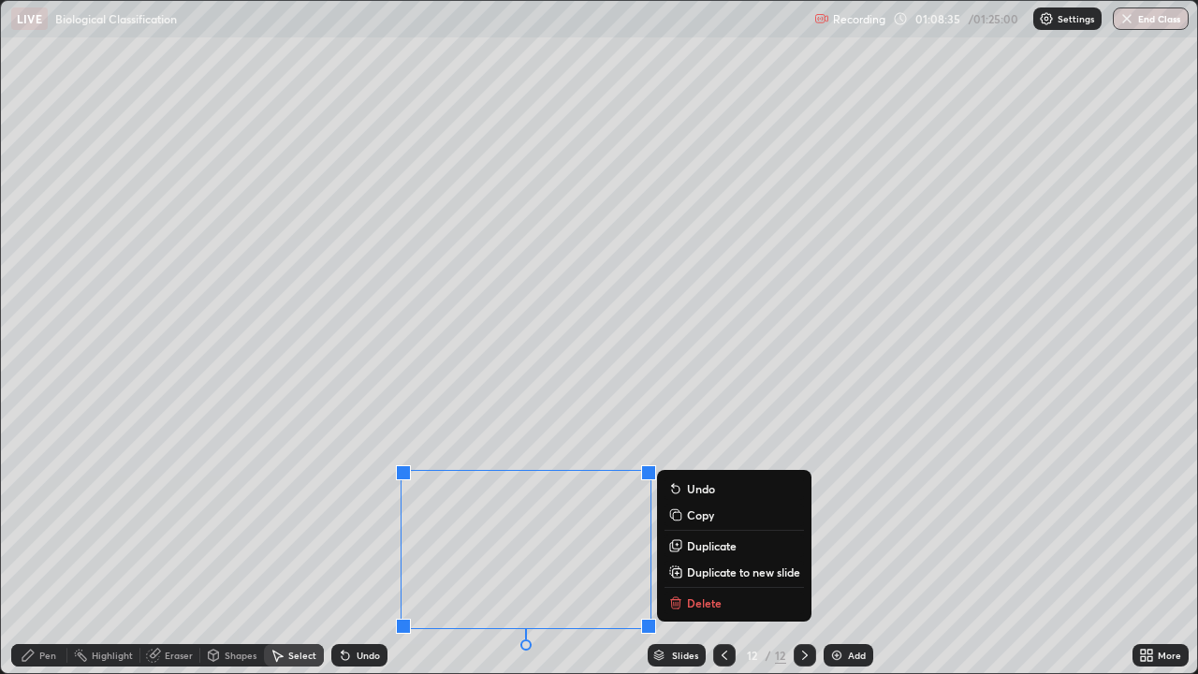
click at [165, 546] on div "Eraser" at bounding box center [179, 654] width 28 height 9
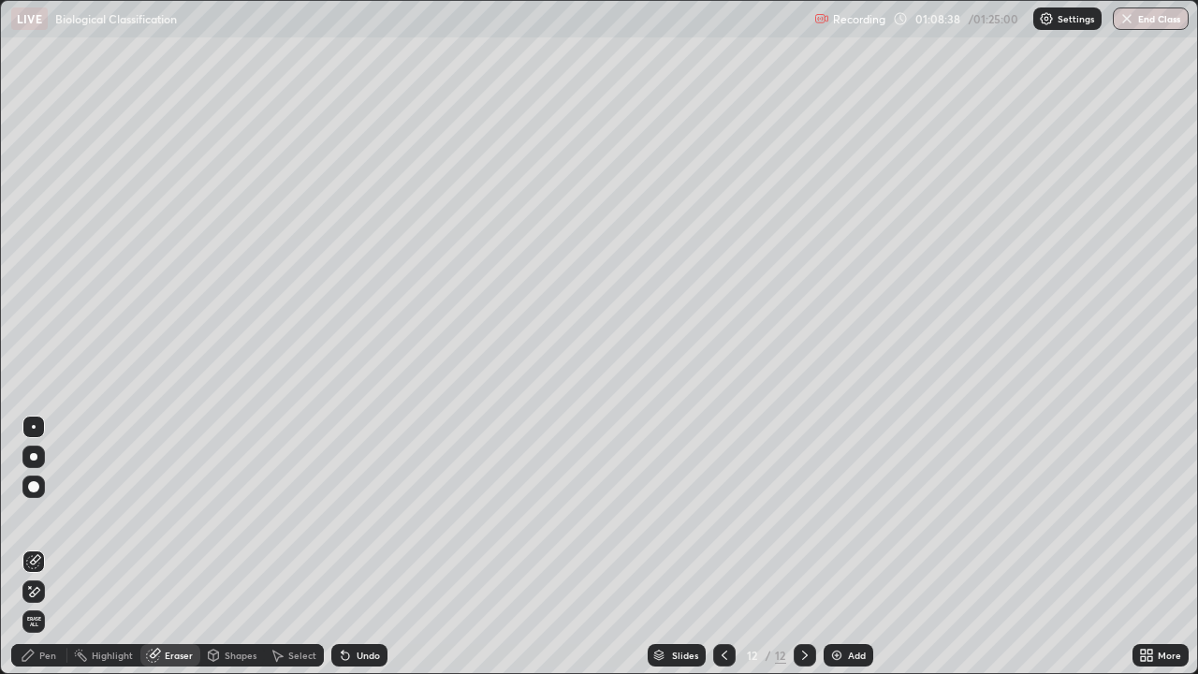
click at [41, 546] on div "Pen" at bounding box center [39, 655] width 56 height 22
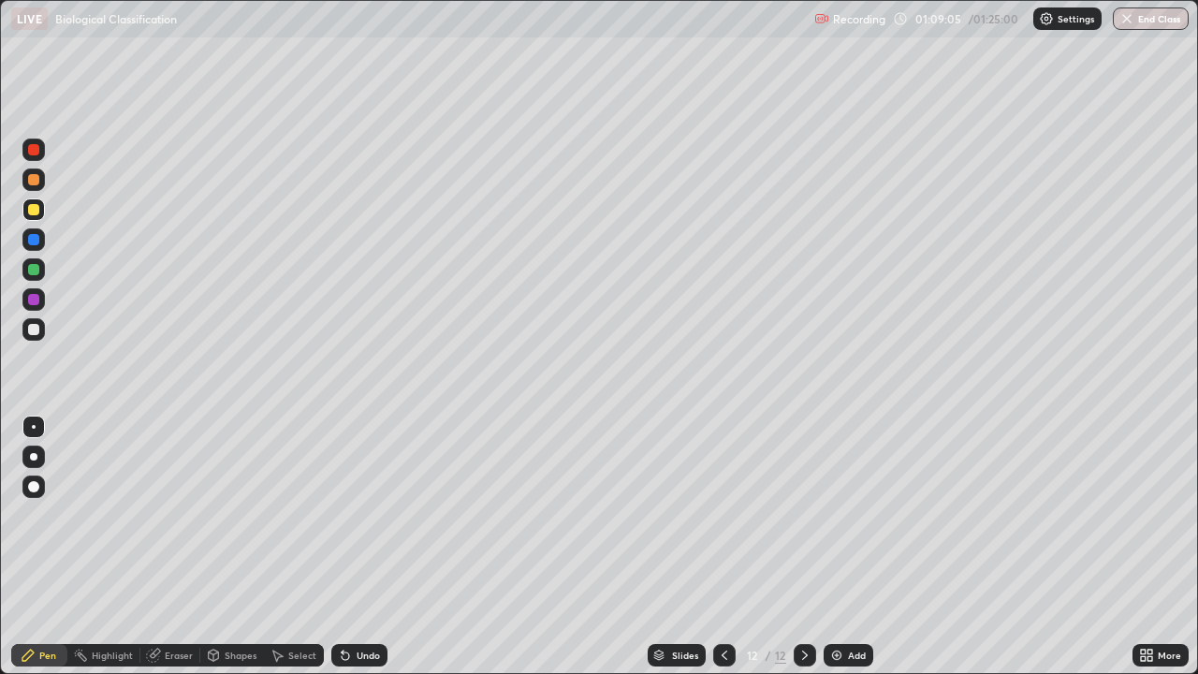
click at [36, 324] on div at bounding box center [33, 329] width 11 height 11
click at [34, 204] on div at bounding box center [33, 209] width 11 height 11
click at [838, 546] on img at bounding box center [836, 655] width 15 height 15
click at [38, 329] on div at bounding box center [33, 329] width 11 height 11
click at [36, 302] on div at bounding box center [33, 299] width 11 height 11
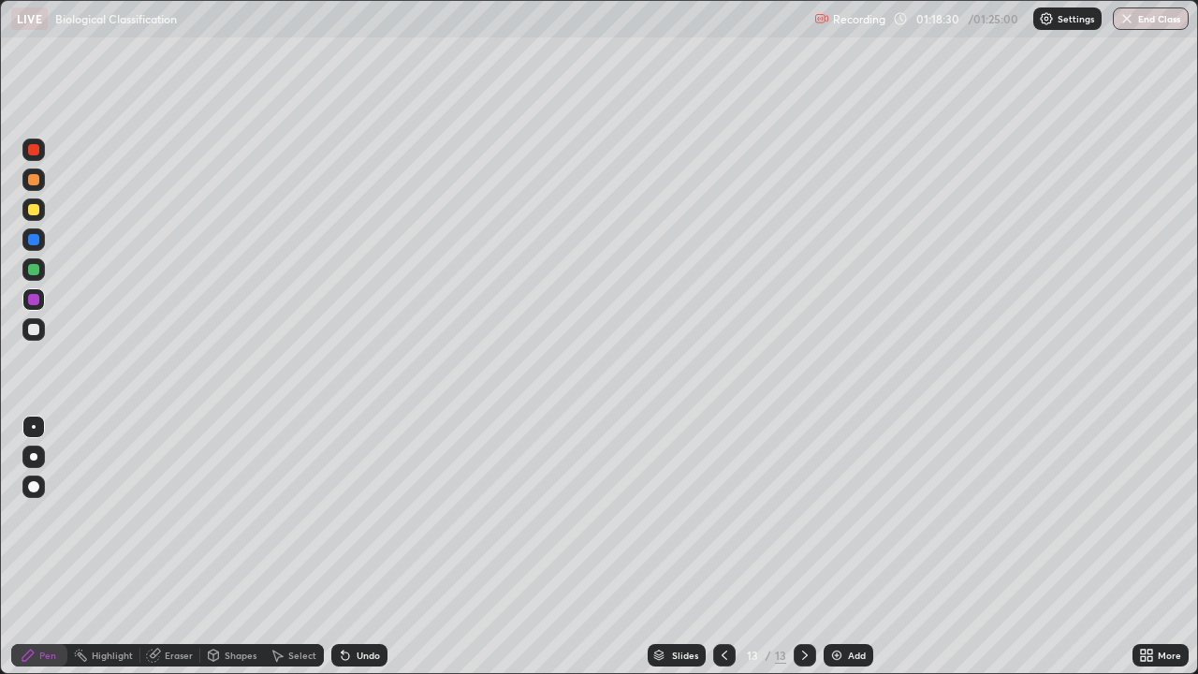
click at [852, 546] on div "Add" at bounding box center [848, 655] width 50 height 22
click at [35, 211] on div at bounding box center [33, 209] width 11 height 11
click at [42, 328] on div at bounding box center [33, 329] width 22 height 22
click at [370, 546] on div "Undo" at bounding box center [368, 654] width 23 height 9
click at [31, 211] on div at bounding box center [33, 209] width 11 height 11
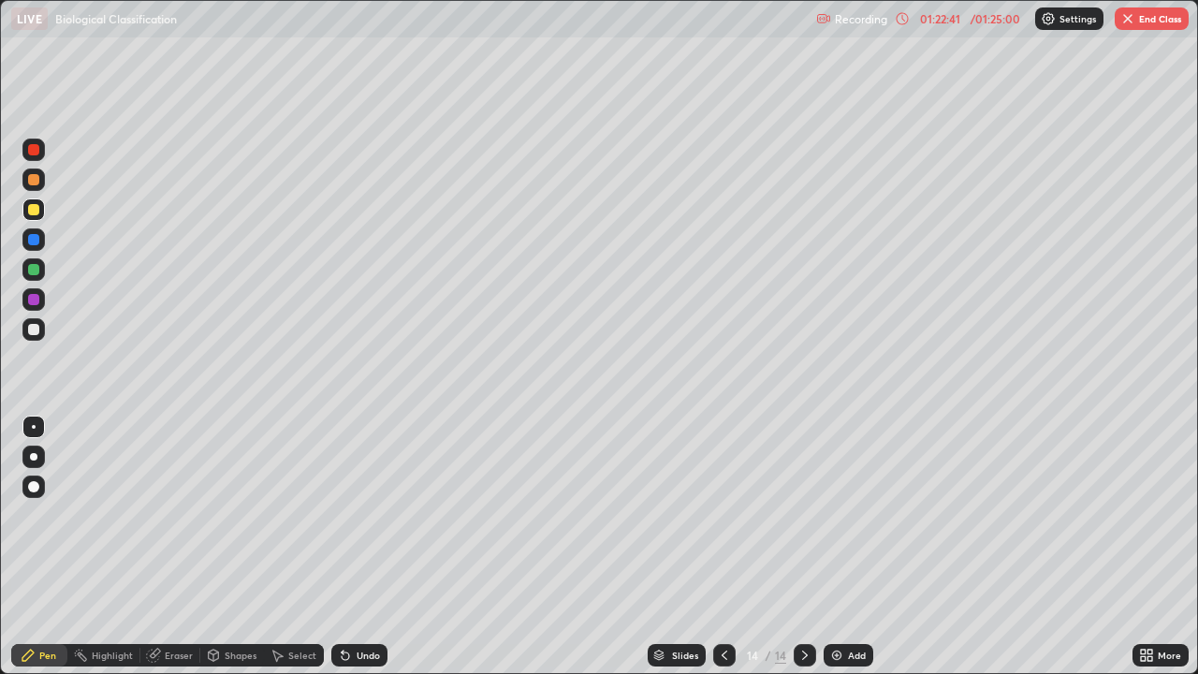
click at [36, 329] on div at bounding box center [33, 329] width 11 height 11
click at [33, 212] on div at bounding box center [33, 209] width 11 height 11
click at [36, 329] on div at bounding box center [33, 329] width 11 height 11
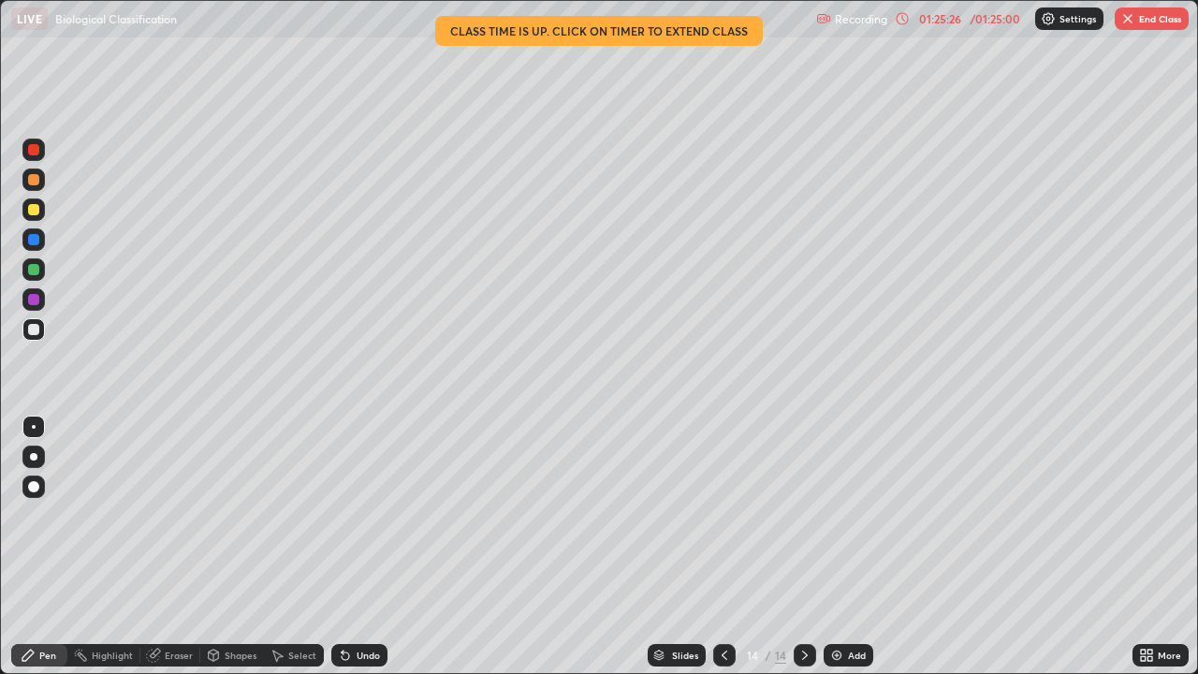
click at [838, 546] on div "Add" at bounding box center [848, 655] width 50 height 22
click at [30, 300] on div at bounding box center [33, 299] width 11 height 11
click at [37, 327] on div at bounding box center [33, 329] width 11 height 11
click at [1139, 28] on button "End Class" at bounding box center [1152, 18] width 74 height 22
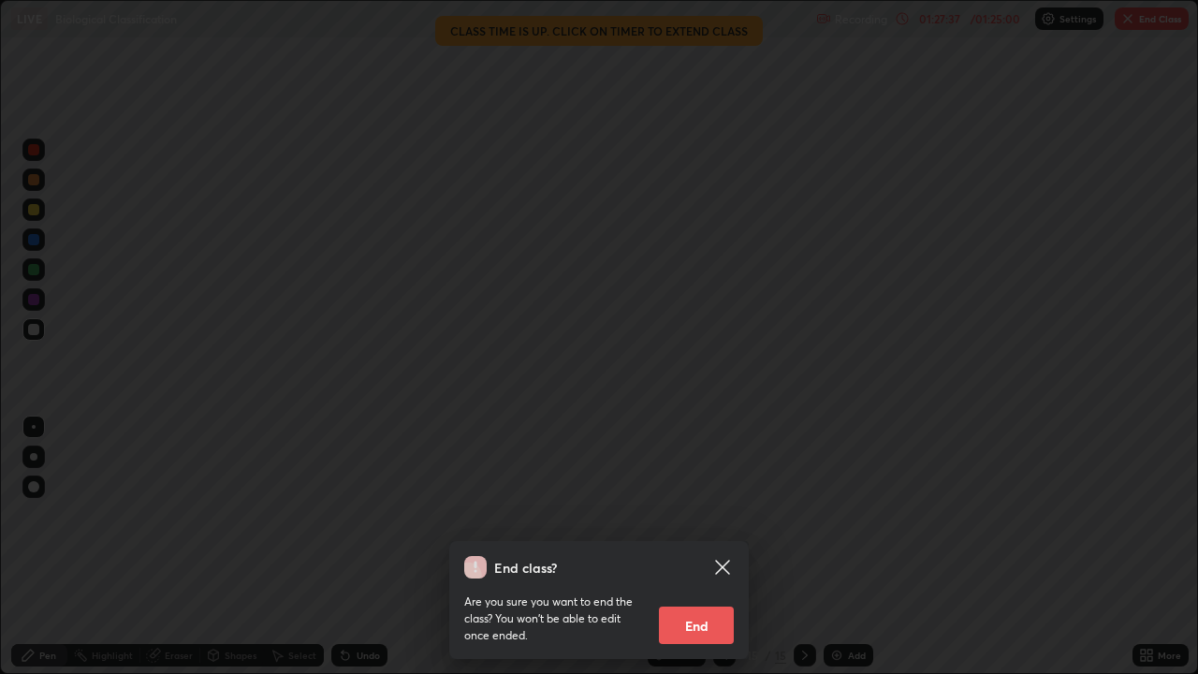
click at [705, 546] on button "End" at bounding box center [696, 624] width 75 height 37
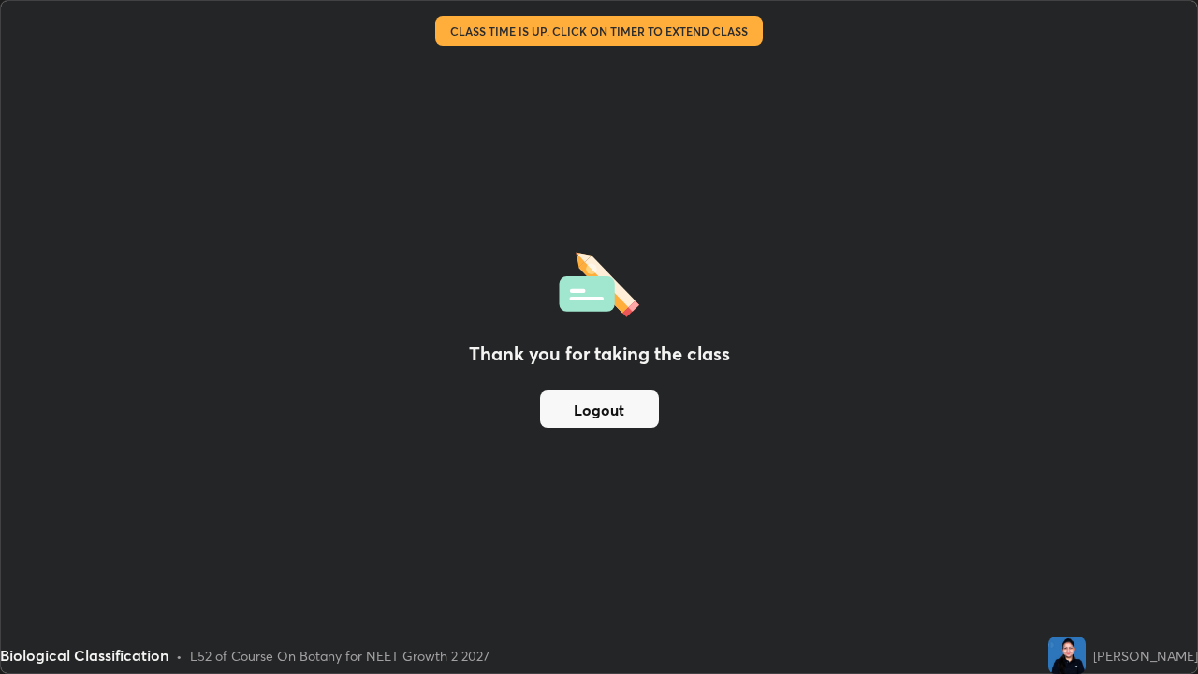
click at [637, 406] on button "Logout" at bounding box center [599, 408] width 119 height 37
click at [621, 406] on button "Logout" at bounding box center [599, 408] width 119 height 37
